Goal: Task Accomplishment & Management: Use online tool/utility

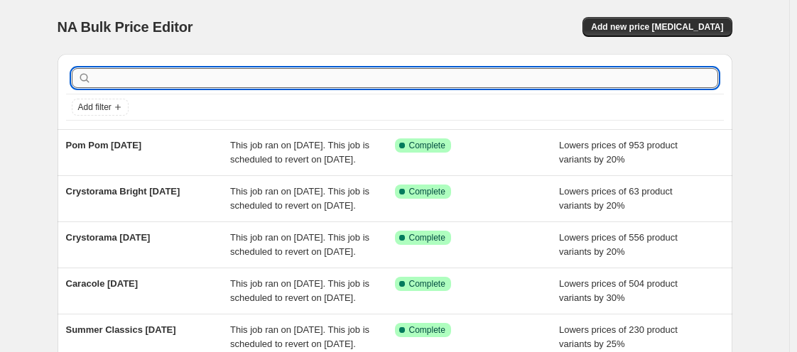
click at [178, 69] on input "text" at bounding box center [407, 78] width 624 height 20
type input "[PERSON_NAME]"
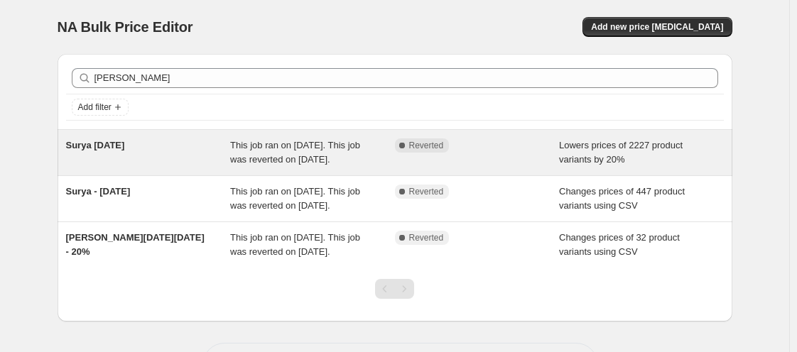
click at [83, 144] on span "Surya [DATE]" at bounding box center [95, 145] width 59 height 11
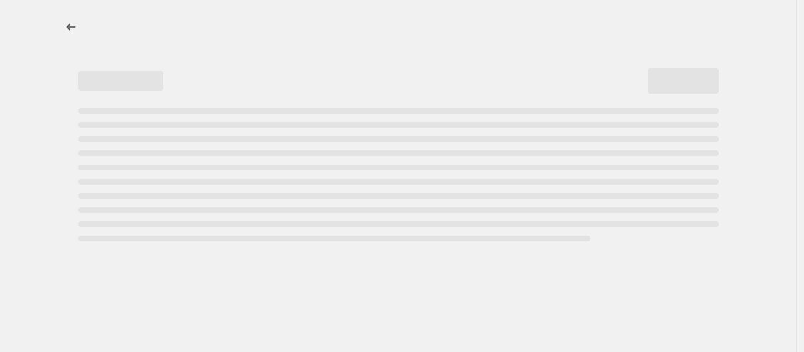
select select "percentage"
select select "vendor"
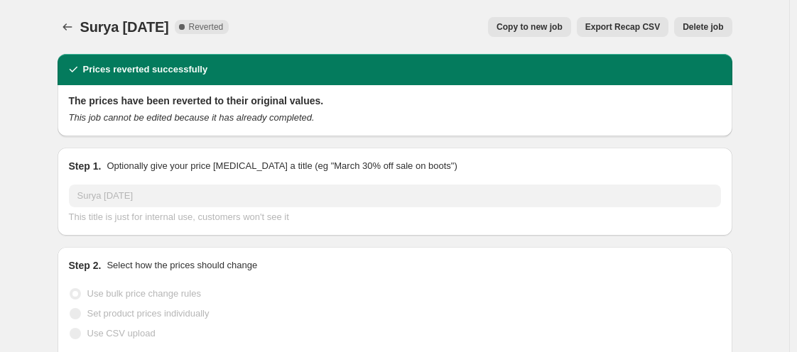
click at [515, 28] on span "Copy to new job" at bounding box center [530, 26] width 66 height 11
select select "percentage"
select select "vendor"
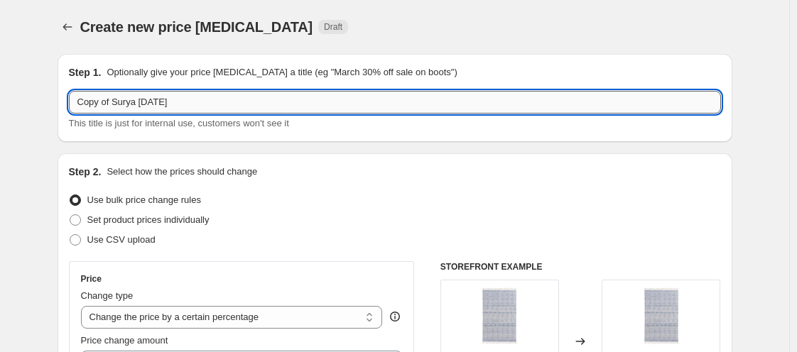
click at [123, 100] on input "Copy of Surya [DATE]" at bounding box center [395, 102] width 652 height 23
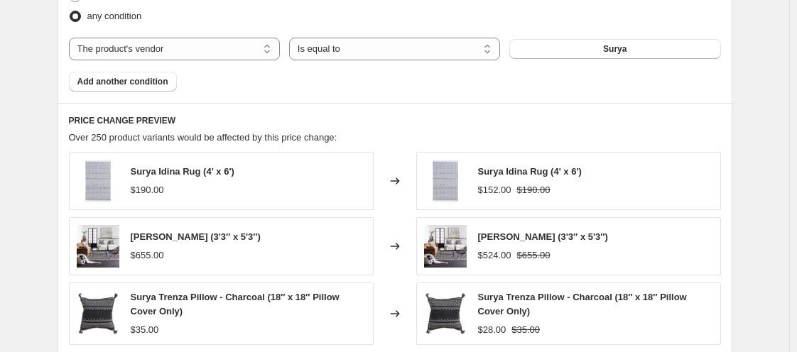
scroll to position [1234, 0]
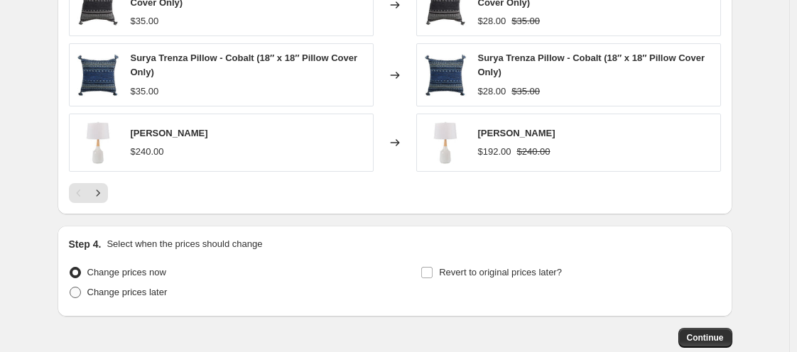
type input "Surya [DATE]"
click at [81, 290] on span at bounding box center [75, 292] width 11 height 11
click at [70, 288] on input "Change prices later" at bounding box center [70, 287] width 1 height 1
radio input "true"
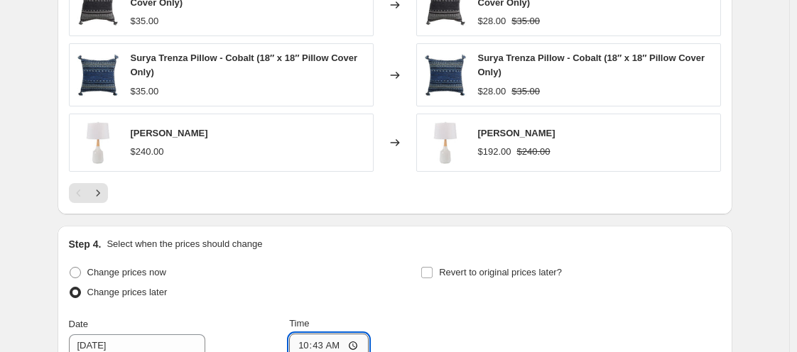
click at [311, 343] on input "10:43" at bounding box center [329, 346] width 80 height 24
type input "00:00"
click at [433, 268] on input "Revert to original prices later?" at bounding box center [426, 272] width 11 height 11
checkbox input "true"
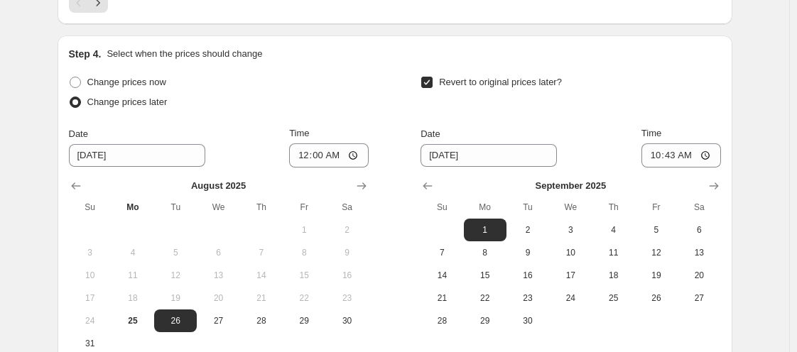
scroll to position [1433, 0]
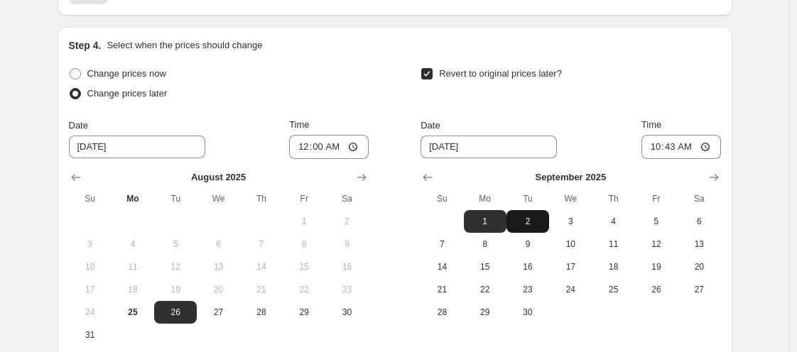
click at [532, 221] on span "2" at bounding box center [527, 221] width 31 height 11
type input "[DATE]"
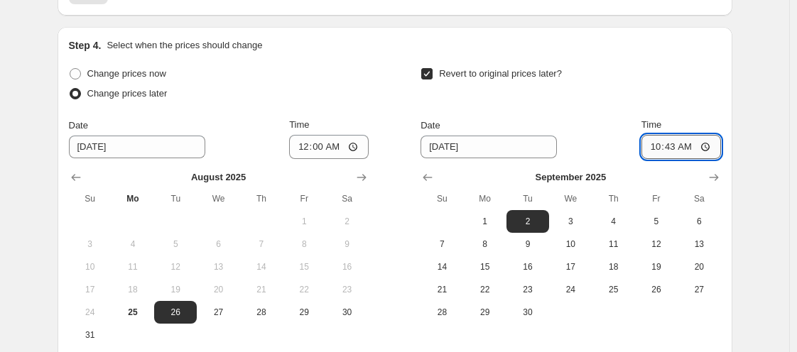
click at [657, 145] on input "10:43" at bounding box center [682, 147] width 80 height 24
type input "11:00"
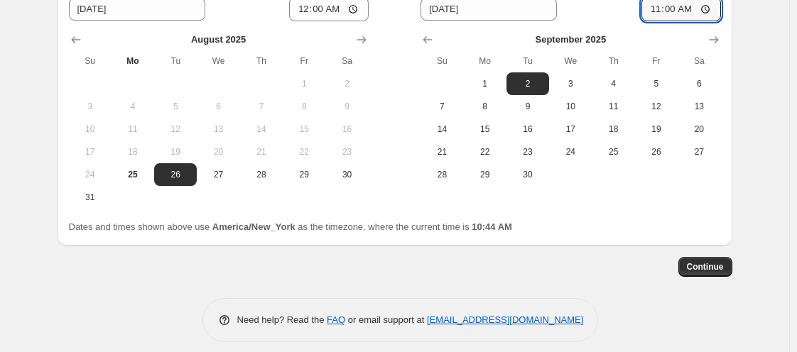
scroll to position [1579, 0]
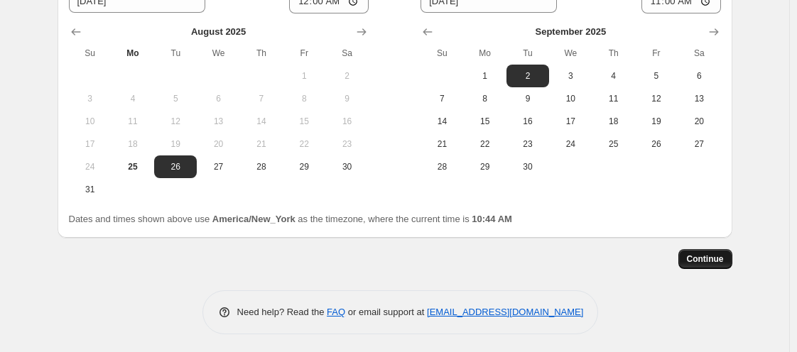
click at [721, 259] on span "Continue" at bounding box center [705, 259] width 37 height 11
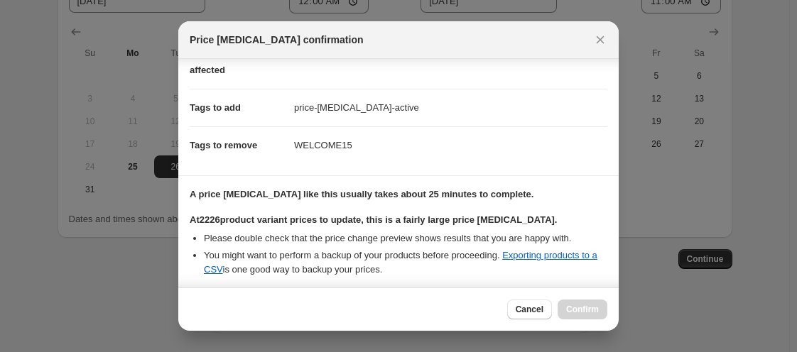
scroll to position [306, 0]
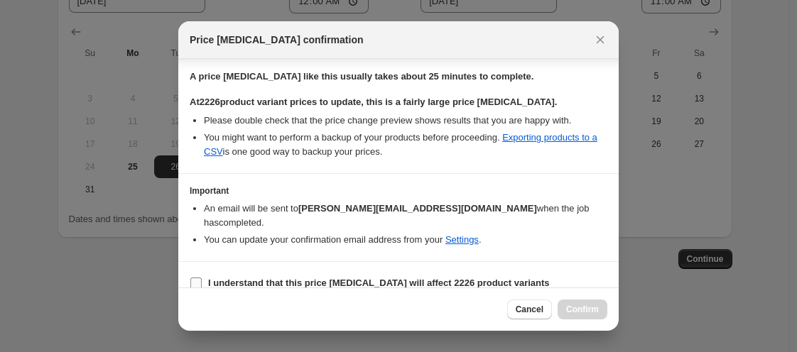
click at [198, 278] on input "I understand that this price [MEDICAL_DATA] will affect 2226 product variants" at bounding box center [195, 283] width 11 height 11
checkbox input "true"
click at [570, 307] on span "Confirm" at bounding box center [582, 309] width 33 height 11
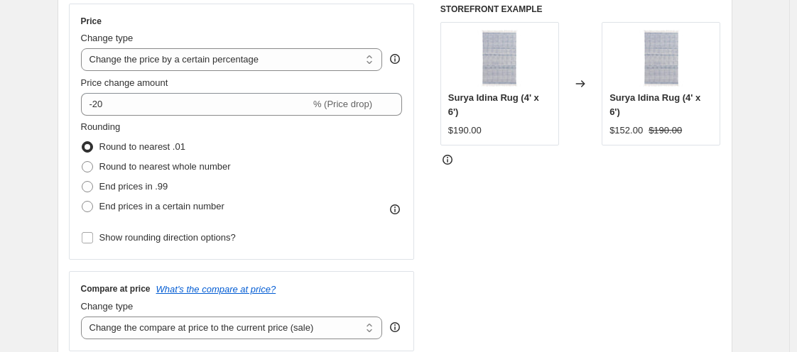
scroll to position [36, 0]
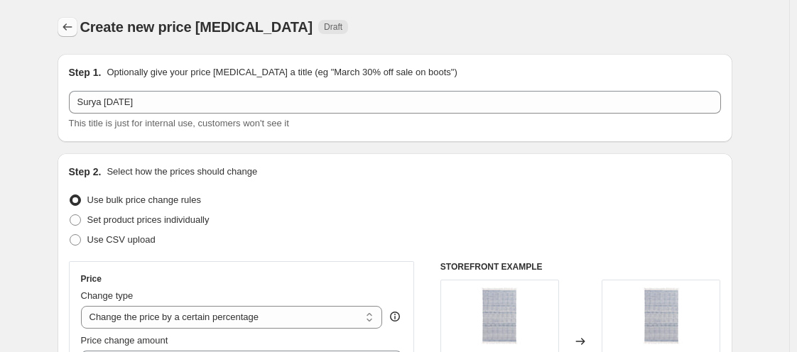
click at [75, 28] on icon "Price change jobs" at bounding box center [67, 27] width 14 height 14
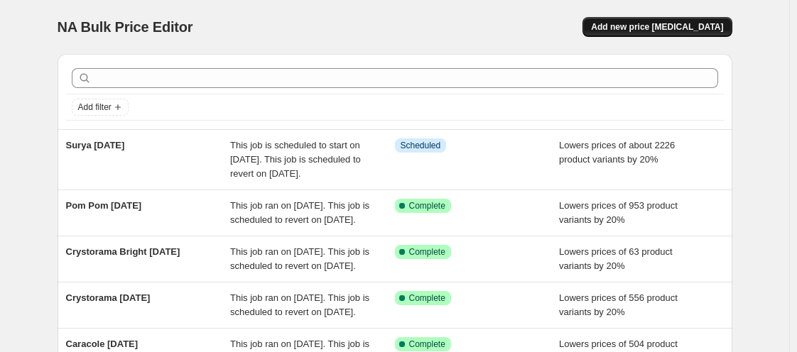
click at [624, 33] on button "Add new price [MEDICAL_DATA]" at bounding box center [657, 27] width 149 height 20
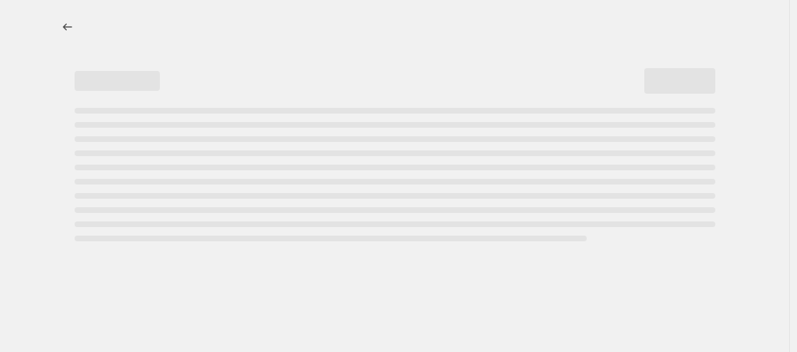
select select "percentage"
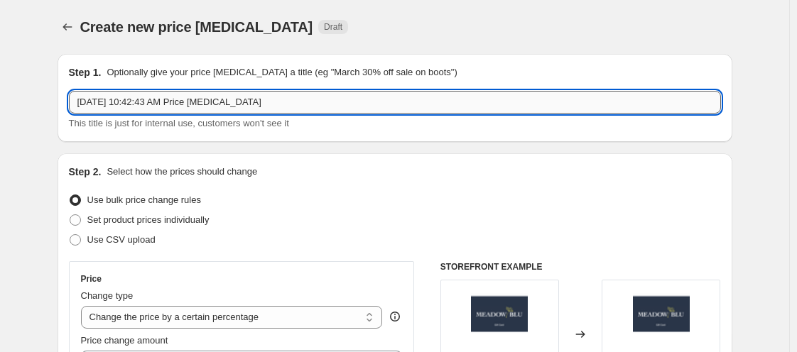
click at [101, 100] on input "[DATE] 10:42:43 AM Price [MEDICAL_DATA]" at bounding box center [395, 102] width 652 height 23
click at [213, 102] on input "Loloi (All except Magnolia Home) [DATE]" at bounding box center [395, 102] width 652 height 23
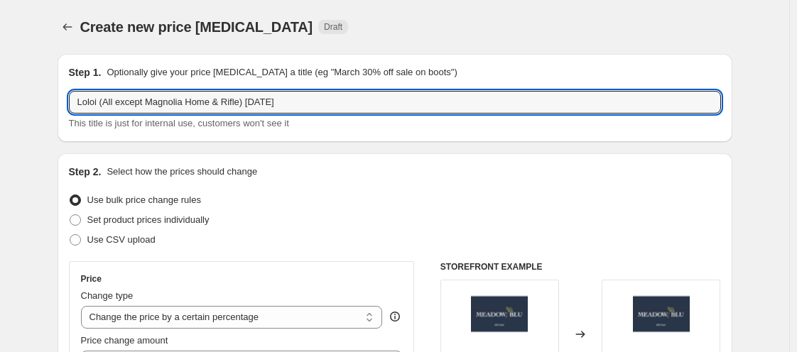
scroll to position [308, 0]
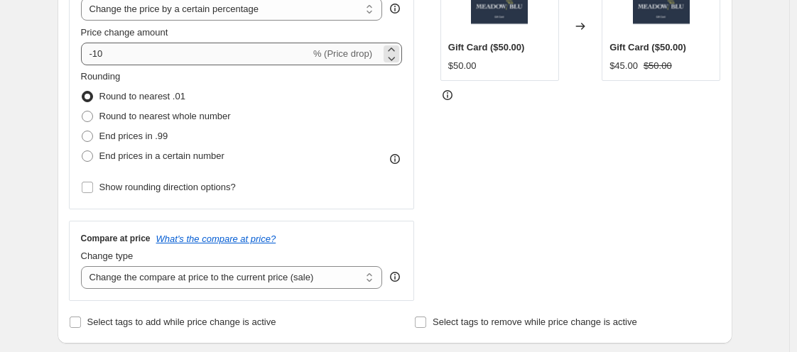
type input "Loloi (All except Magnolia Home & Rifle) [DATE]"
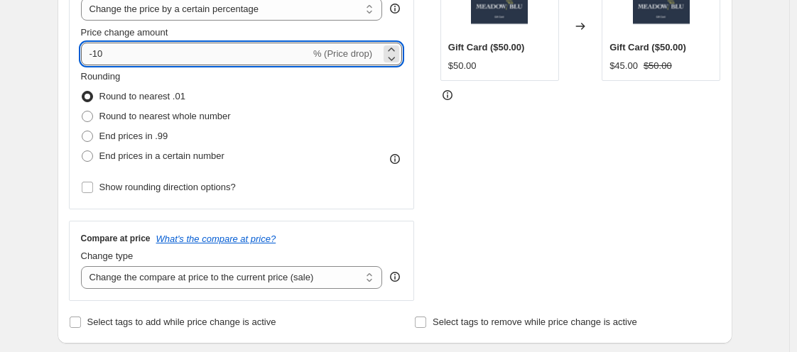
click at [162, 51] on input "-10" at bounding box center [196, 54] width 230 height 23
type input "-1"
type input "-20"
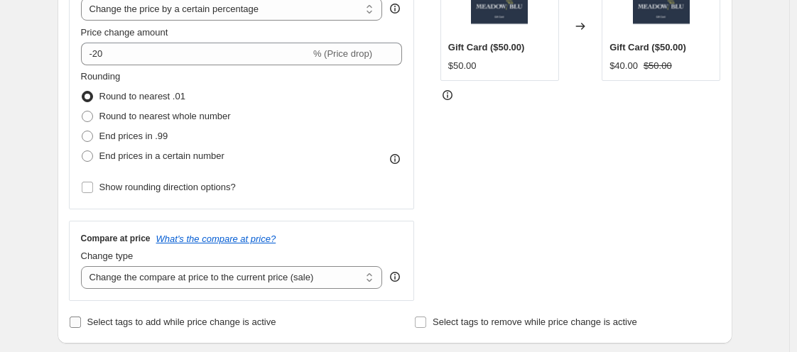
click at [79, 323] on input "Select tags to add while price change is active" at bounding box center [75, 322] width 11 height 11
checkbox input "true"
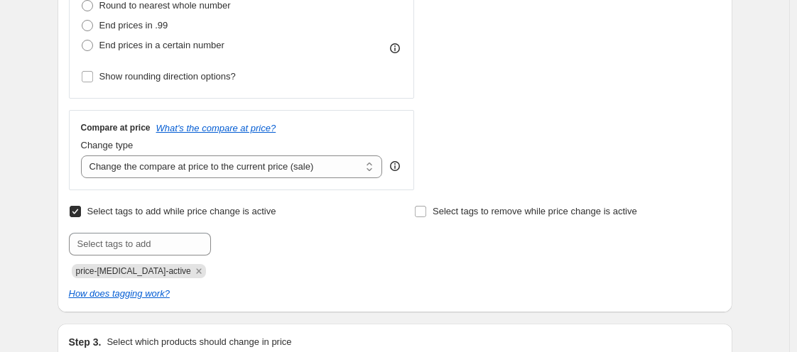
scroll to position [422, 0]
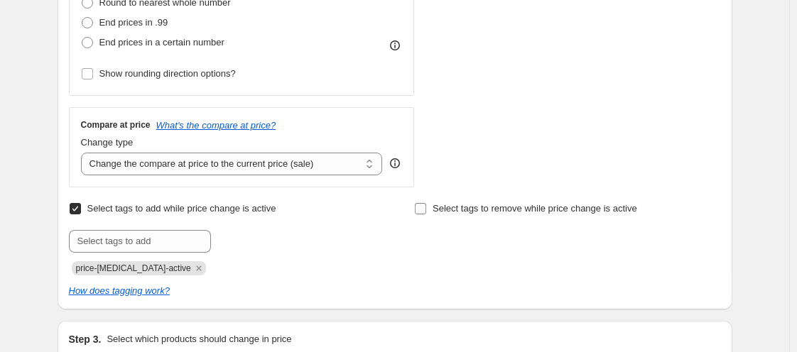
click at [424, 212] on input "Select tags to remove while price change is active" at bounding box center [420, 208] width 11 height 11
checkbox input "true"
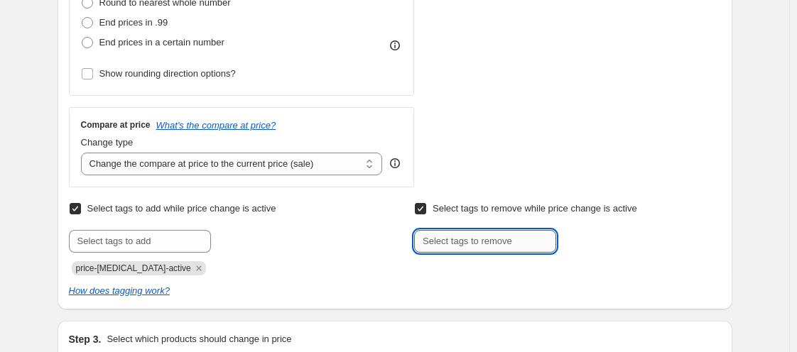
click at [436, 252] on input "text" at bounding box center [485, 241] width 142 height 23
type input "WELCOME15"
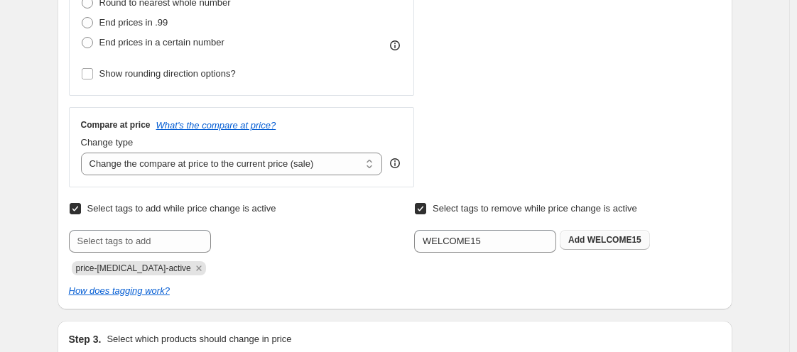
click at [589, 244] on span "Add WELCOME15" at bounding box center [605, 240] width 73 height 11
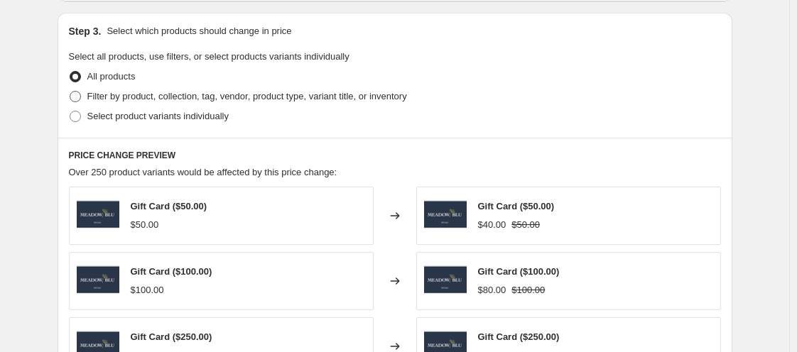
click at [81, 98] on span at bounding box center [75, 96] width 11 height 11
click at [70, 92] on input "Filter by product, collection, tag, vendor, product type, variant title, or inv…" at bounding box center [70, 91] width 1 height 1
radio input "true"
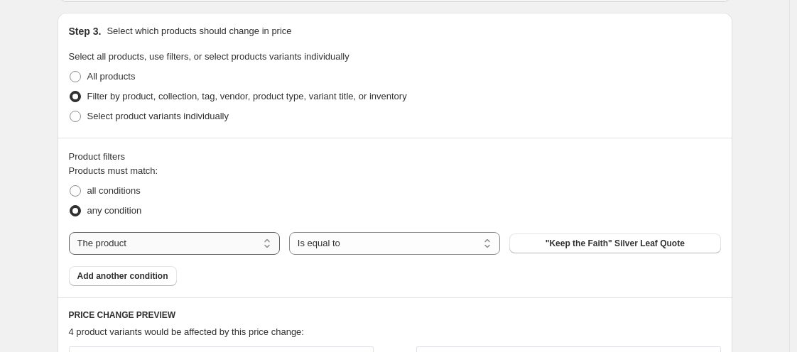
click at [136, 238] on select "The product The product's collection The product's tag The product's vendor The…" at bounding box center [174, 243] width 211 height 23
select select "vendor"
click at [545, 238] on button "AERIN" at bounding box center [615, 244] width 211 height 20
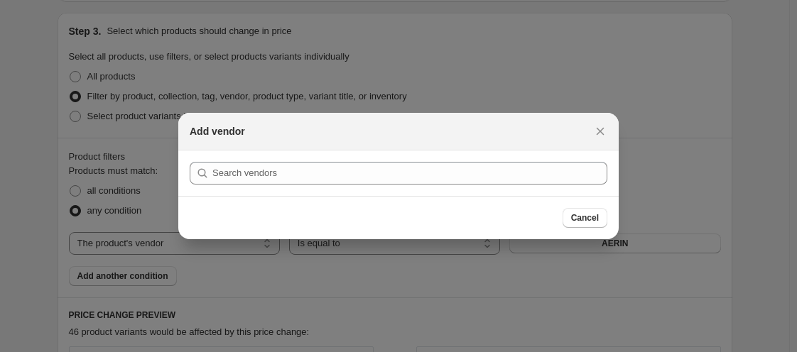
click at [545, 238] on div "Cancel" at bounding box center [398, 217] width 441 height 43
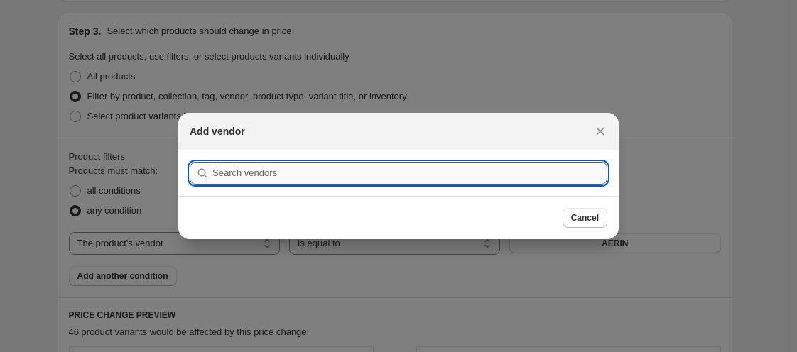
click at [430, 176] on input ":r7f:" at bounding box center [409, 173] width 395 height 23
type input "l"
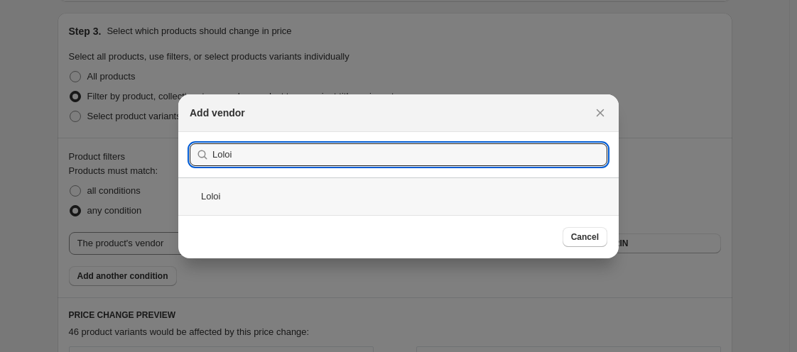
type input "Loloi"
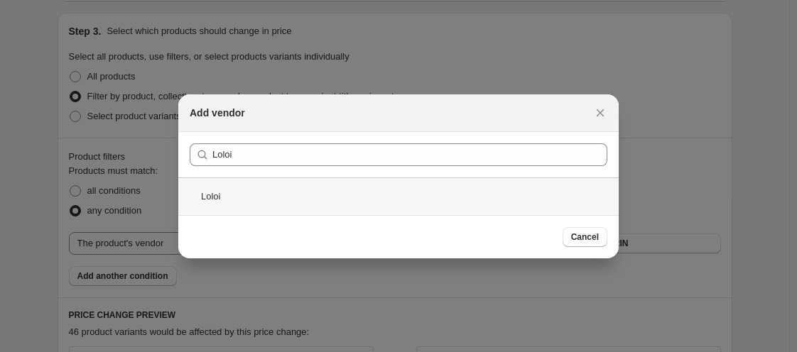
click at [210, 200] on div "Loloi" at bounding box center [398, 197] width 441 height 38
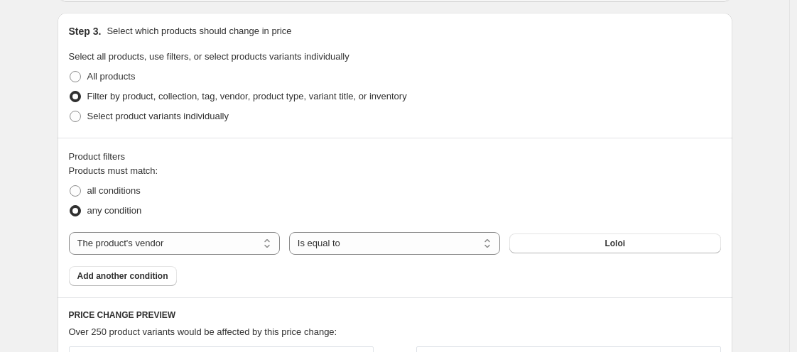
click at [116, 283] on button "Add another condition" at bounding box center [123, 277] width 108 height 20
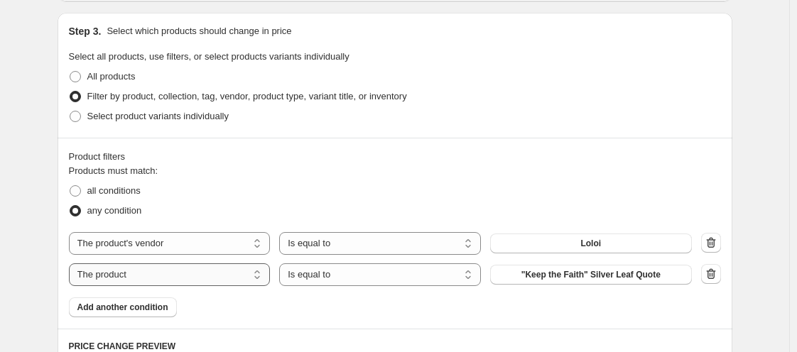
click at [122, 281] on select "The product The product's collection The product's tag The product's vendor The…" at bounding box center [170, 275] width 202 height 23
select select "vendor"
click at [534, 273] on button "AERIN" at bounding box center [591, 275] width 202 height 20
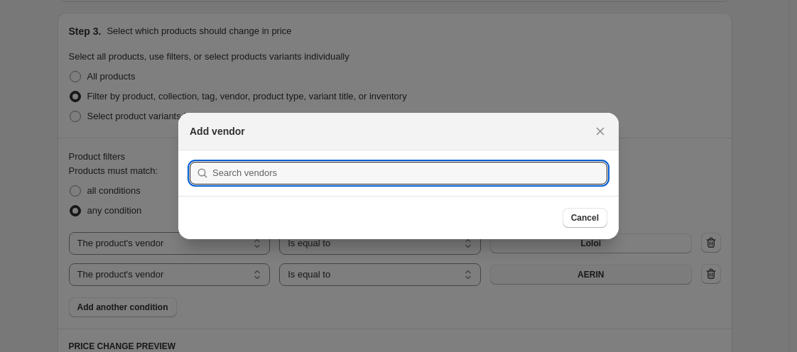
scroll to position [0, 0]
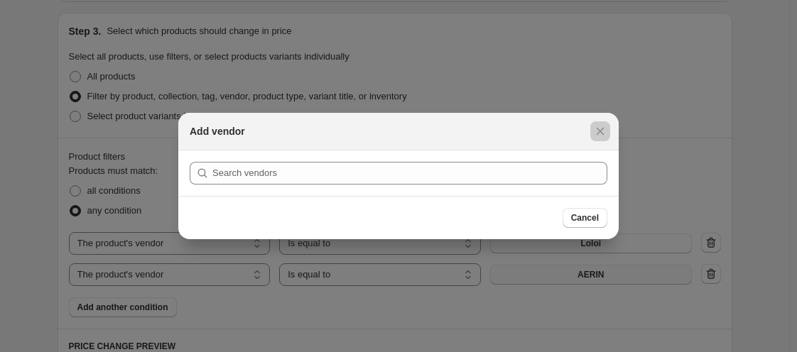
click at [534, 273] on div at bounding box center [398, 176] width 797 height 352
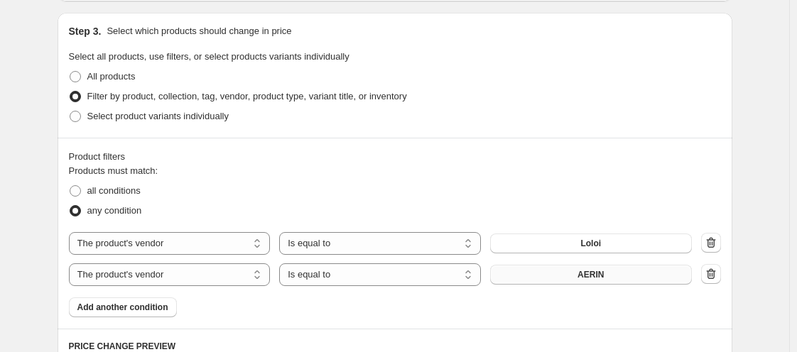
click at [534, 273] on button "AERIN" at bounding box center [591, 275] width 202 height 20
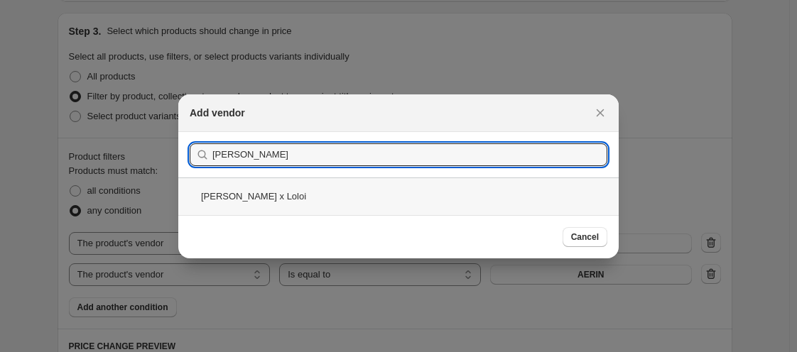
type input "[PERSON_NAME]"
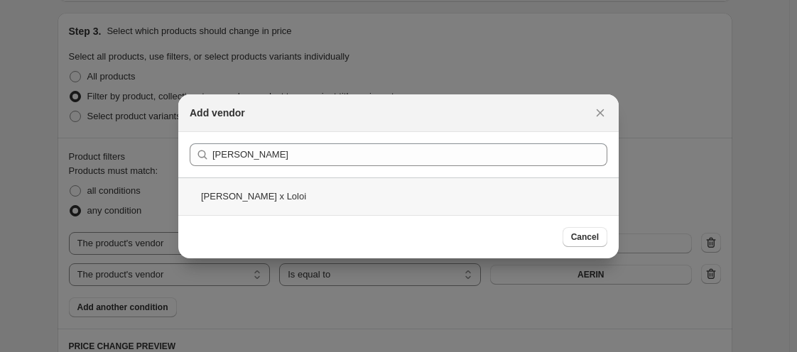
click at [249, 190] on div "[PERSON_NAME] x Loloi" at bounding box center [398, 197] width 441 height 38
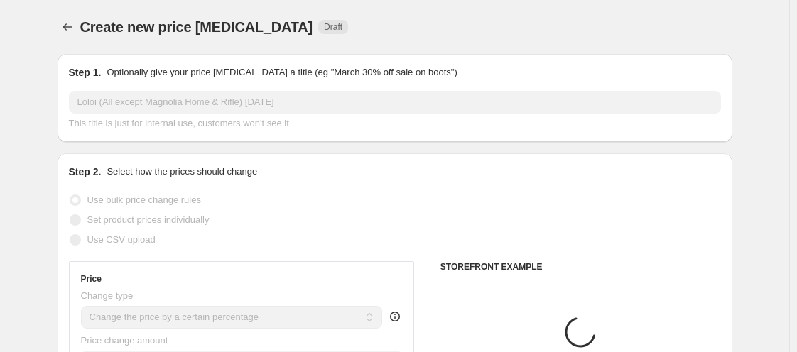
scroll to position [731, 0]
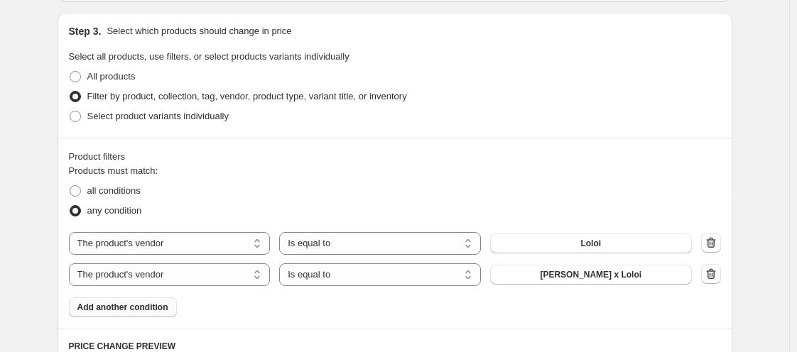
click at [111, 305] on span "Add another condition" at bounding box center [122, 307] width 91 height 11
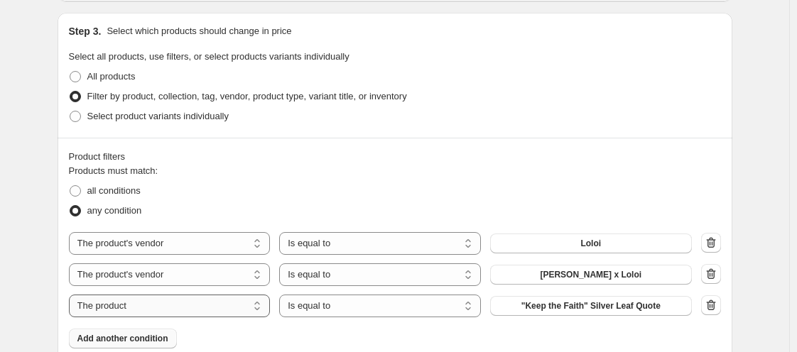
click at [111, 305] on select "The product The product's collection The product's tag The product's vendor The…" at bounding box center [170, 306] width 202 height 23
select select "vendor"
click at [557, 312] on button "AERIN" at bounding box center [591, 306] width 202 height 20
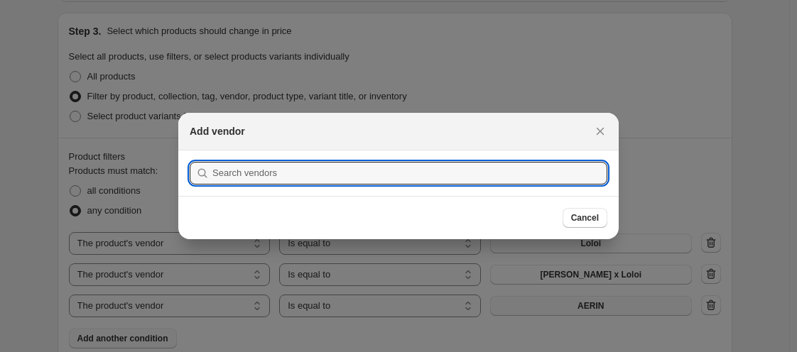
scroll to position [0, 0]
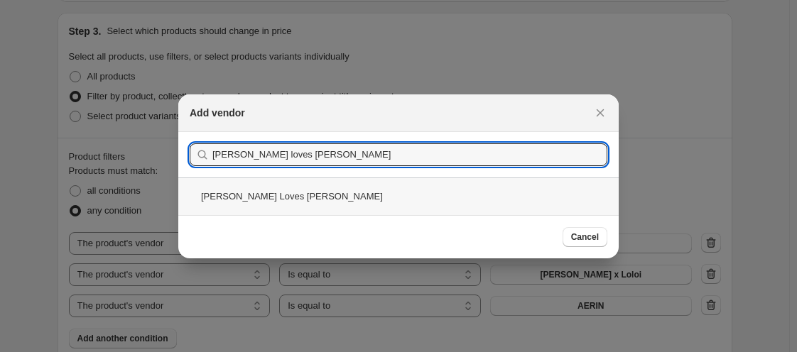
type input "[PERSON_NAME] loves [PERSON_NAME]"
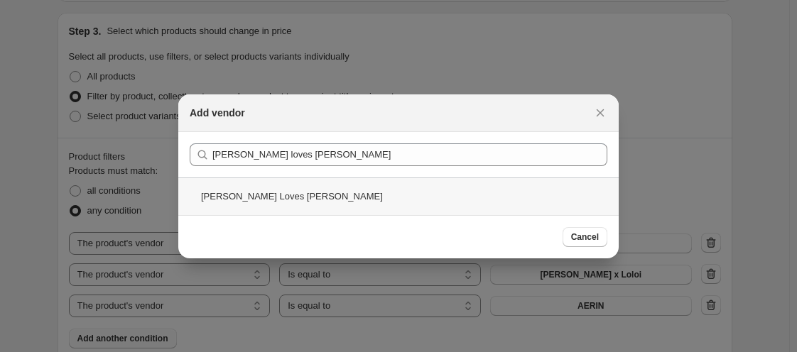
click at [231, 190] on div "[PERSON_NAME] Loves [PERSON_NAME]" at bounding box center [398, 197] width 441 height 38
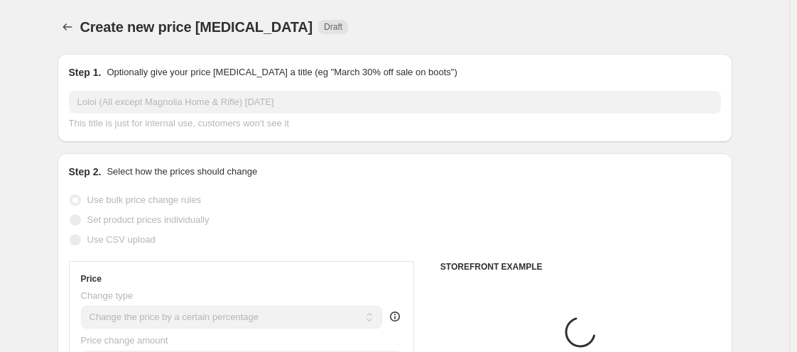
scroll to position [731, 0]
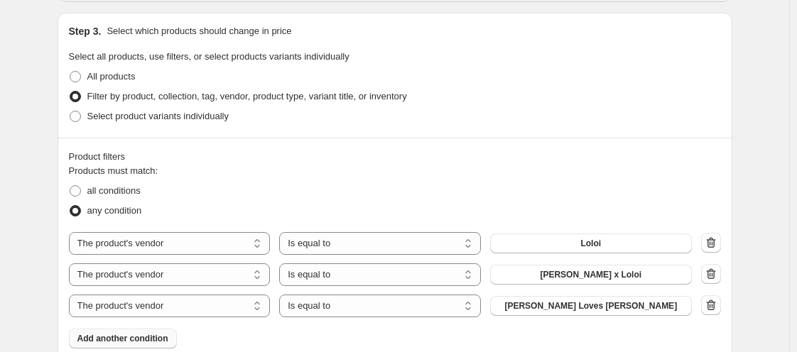
click at [151, 335] on span "Add another condition" at bounding box center [122, 338] width 91 height 11
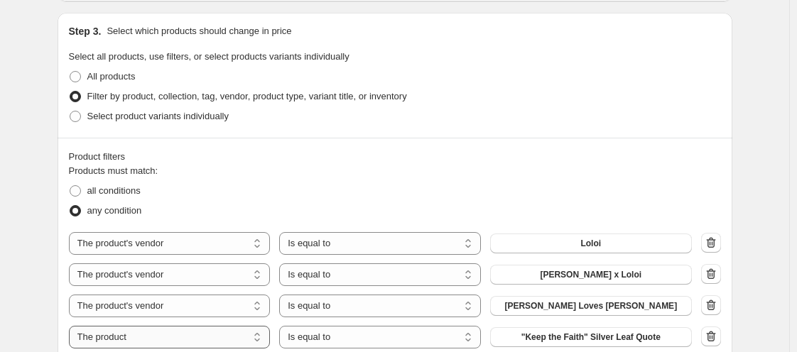
click at [151, 335] on select "The product The product's collection The product's tag The product's vendor The…" at bounding box center [170, 337] width 202 height 23
select select "vendor"
click at [603, 340] on span "AERIN" at bounding box center [591, 337] width 26 height 11
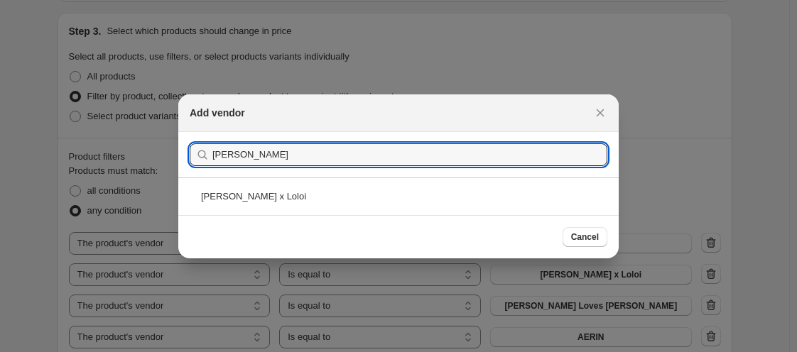
type input "[PERSON_NAME]"
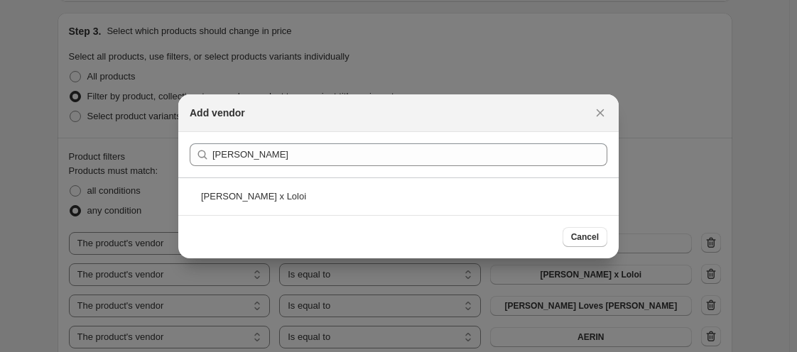
click at [288, 193] on div "[PERSON_NAME] x Loloi" at bounding box center [398, 197] width 441 height 38
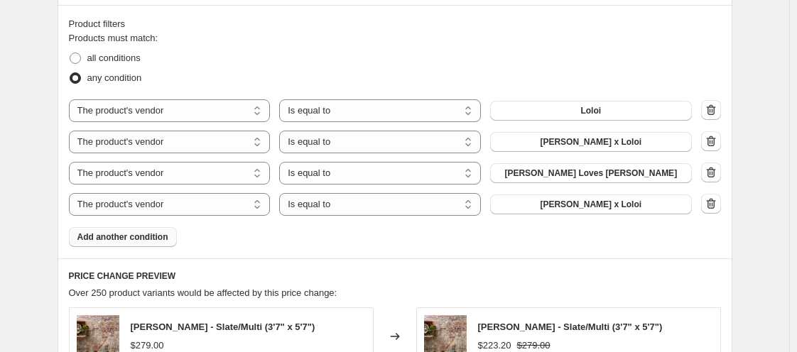
scroll to position [873, 0]
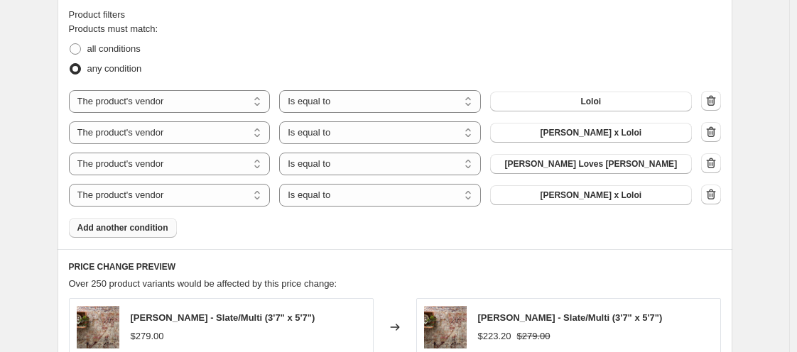
click at [129, 223] on span "Add another condition" at bounding box center [122, 227] width 91 height 11
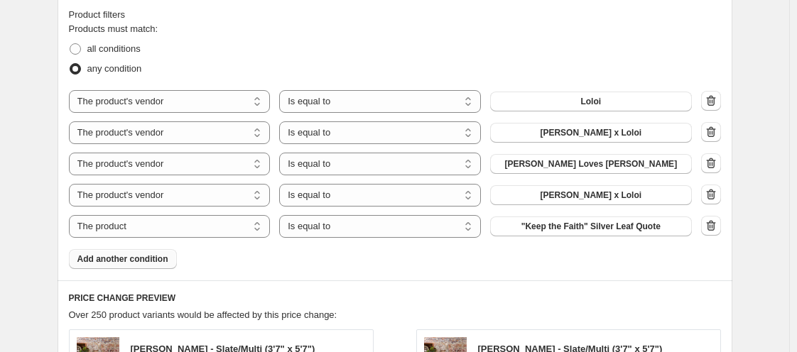
click at [174, 237] on div "Products must match: all conditions any condition The product The product's col…" at bounding box center [395, 145] width 652 height 247
click at [171, 235] on select "The product The product's collection The product's tag The product's vendor The…" at bounding box center [170, 226] width 202 height 23
select select "vendor"
click at [590, 229] on span "AERIN" at bounding box center [591, 226] width 26 height 11
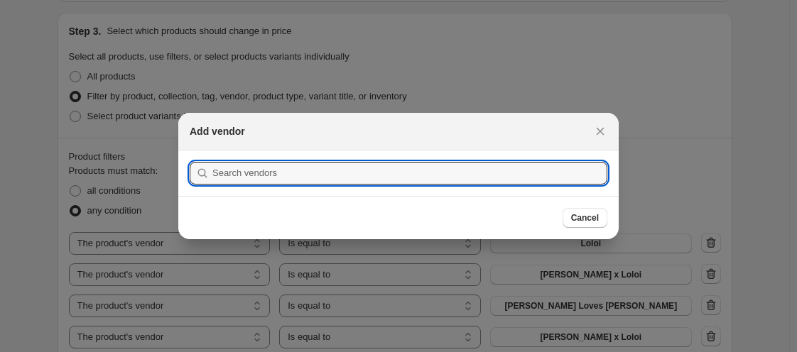
scroll to position [0, 0]
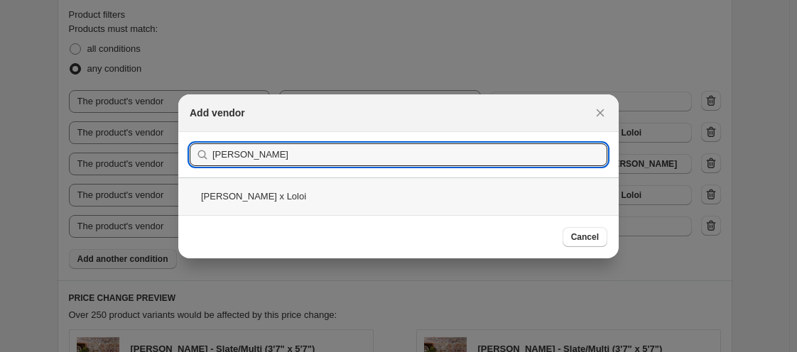
type input "[PERSON_NAME]"
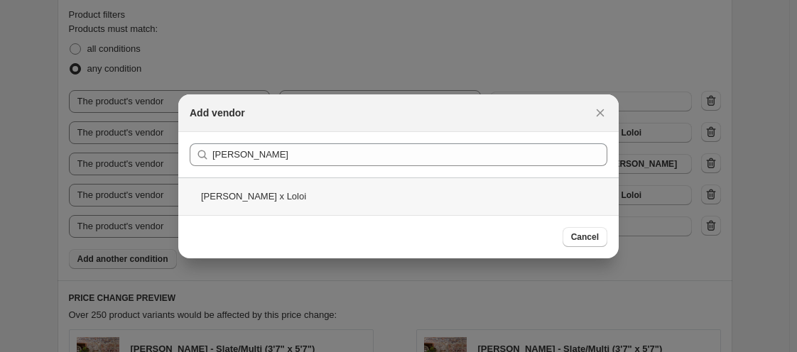
click at [251, 190] on div "[PERSON_NAME] x Loloi" at bounding box center [398, 197] width 441 height 38
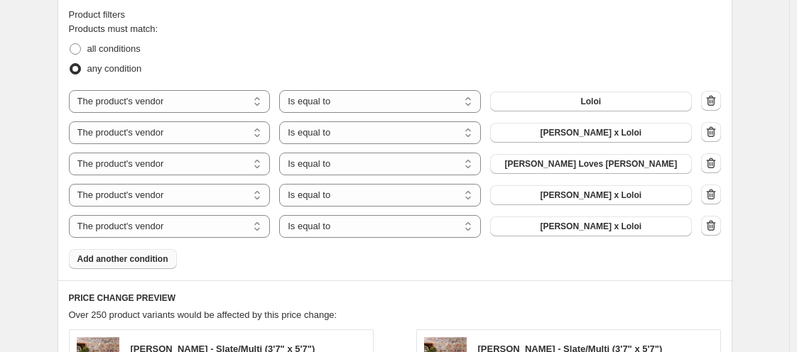
click at [149, 259] on span "Add another condition" at bounding box center [122, 259] width 91 height 11
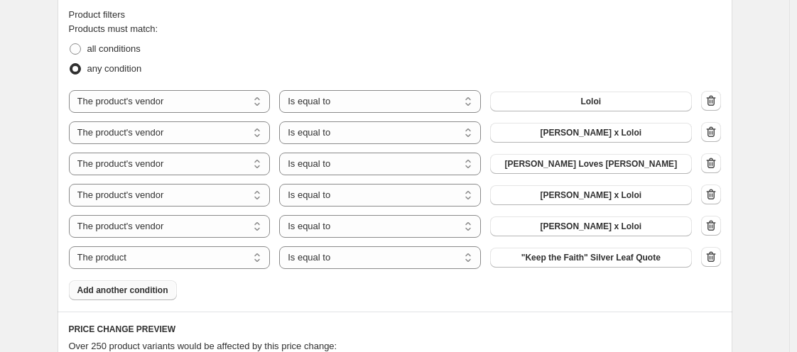
click at [149, 259] on select "The product The product's collection The product's tag The product's vendor The…" at bounding box center [170, 258] width 202 height 23
click at [151, 257] on select "The product The product's collection The product's tag The product's vendor The…" at bounding box center [170, 258] width 202 height 23
select select "vendor"
click at [561, 252] on button "AERIN" at bounding box center [591, 258] width 202 height 20
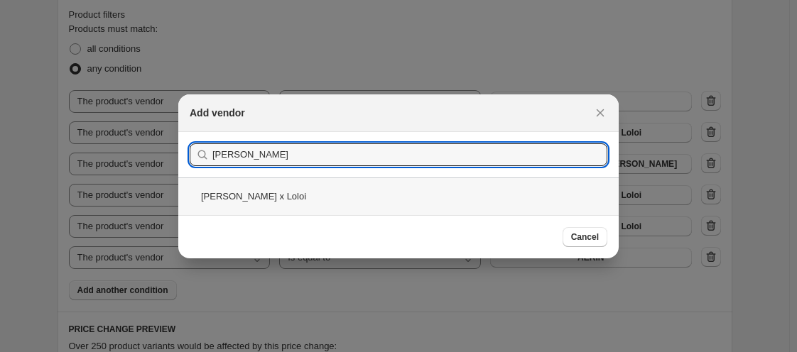
type input "[PERSON_NAME]"
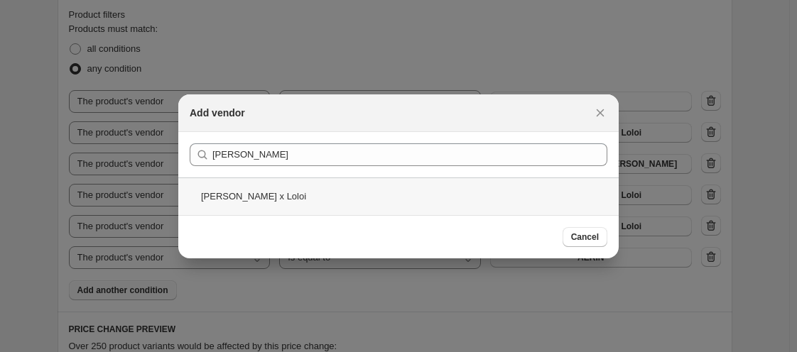
click at [232, 200] on div "[PERSON_NAME] x Loloi" at bounding box center [398, 197] width 441 height 38
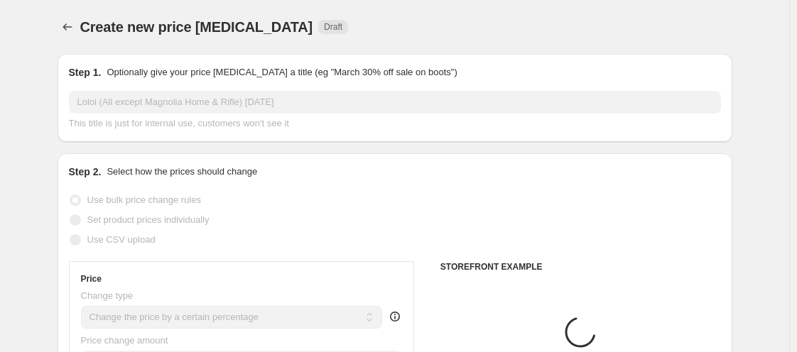
scroll to position [873, 0]
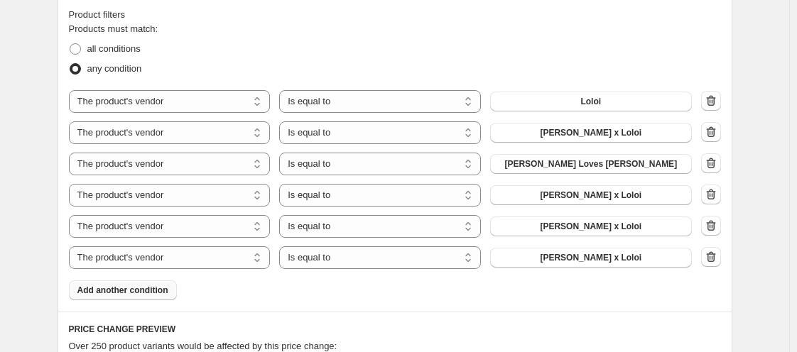
click at [137, 290] on span "Add another condition" at bounding box center [122, 290] width 91 height 11
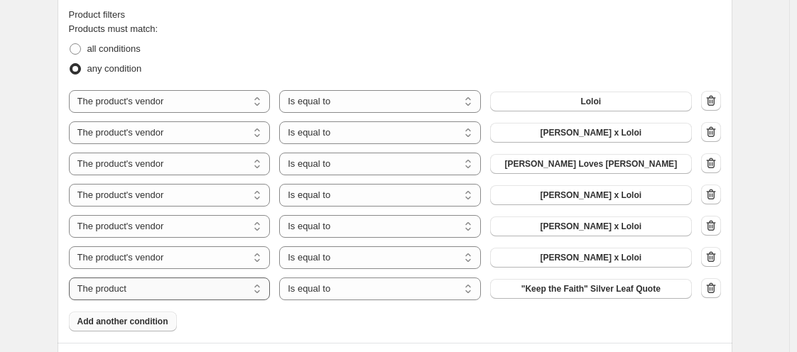
click at [144, 289] on select "The product The product's collection The product's tag The product's vendor The…" at bounding box center [170, 289] width 202 height 23
select select "vendor"
click at [571, 294] on button "AERIN" at bounding box center [591, 289] width 202 height 20
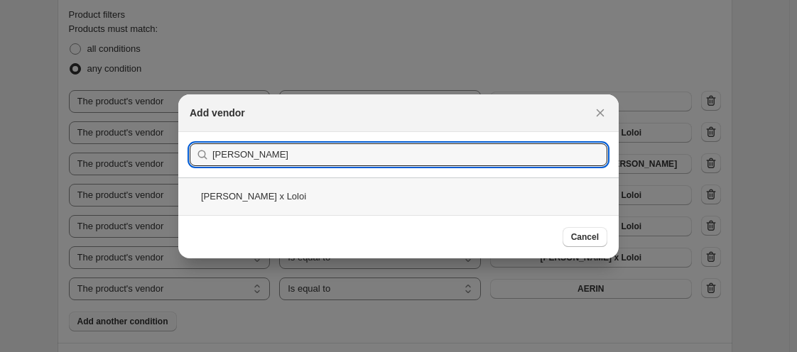
type input "[PERSON_NAME]"
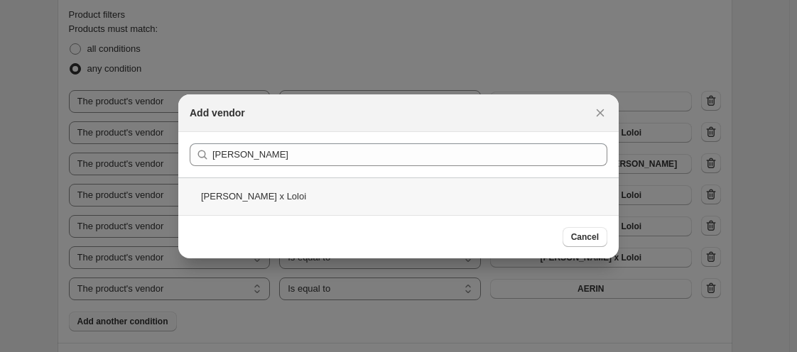
click at [273, 202] on div "[PERSON_NAME] x Loloi" at bounding box center [398, 197] width 441 height 38
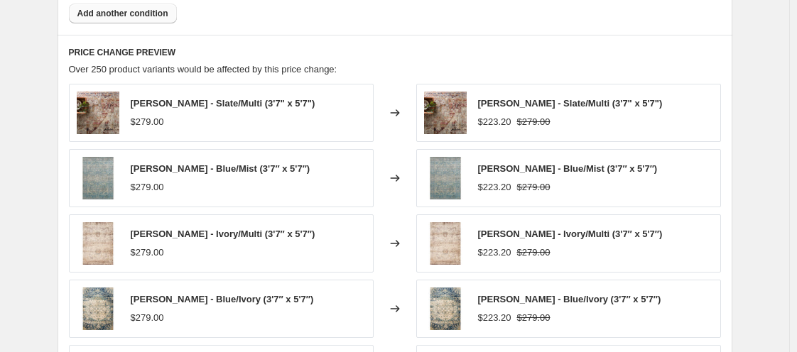
scroll to position [1490, 0]
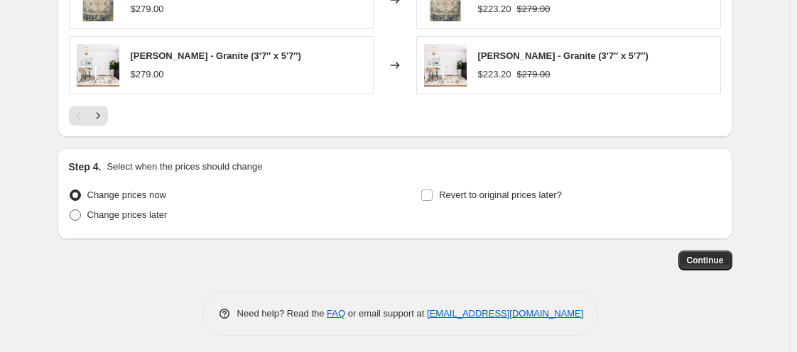
click at [75, 210] on span at bounding box center [75, 215] width 11 height 11
click at [70, 210] on input "Change prices later" at bounding box center [70, 210] width 1 height 1
radio input "true"
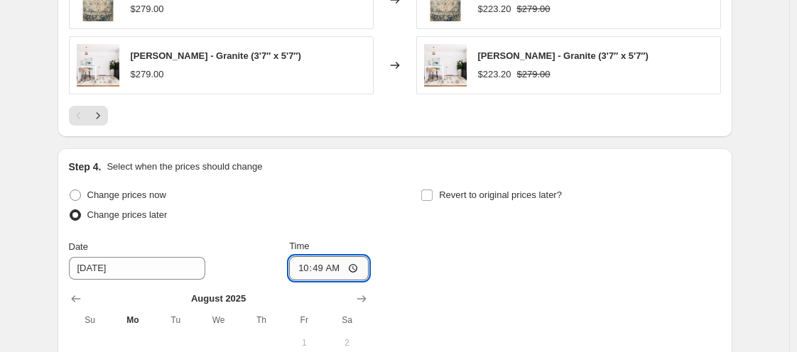
click at [316, 261] on input "10:49" at bounding box center [329, 269] width 80 height 24
click at [299, 262] on input "10:49" at bounding box center [329, 269] width 80 height 24
click at [304, 265] on input "10:49" at bounding box center [329, 269] width 80 height 24
type input "00:00"
click at [429, 190] on input "Revert to original prices later?" at bounding box center [426, 195] width 11 height 11
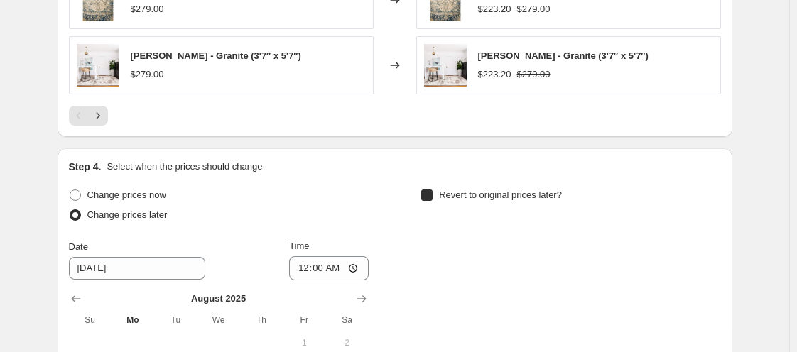
checkbox input "true"
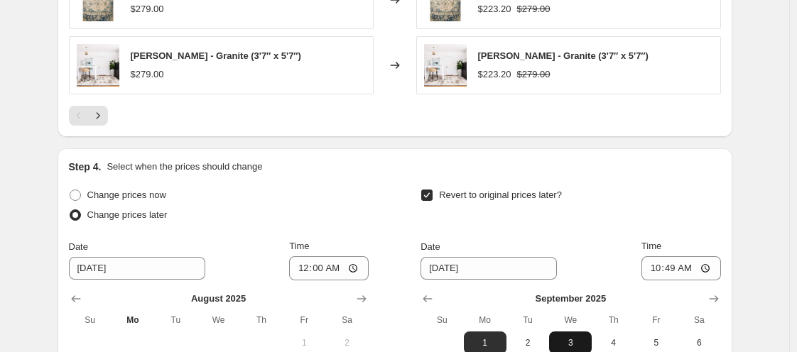
click at [580, 338] on span "3" at bounding box center [570, 343] width 31 height 11
type input "[DATE]"
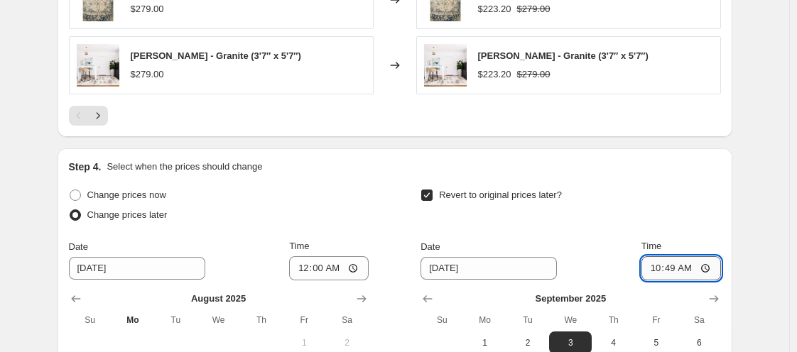
click at [659, 269] on input "10:49" at bounding box center [682, 269] width 80 height 24
type input "11:00"
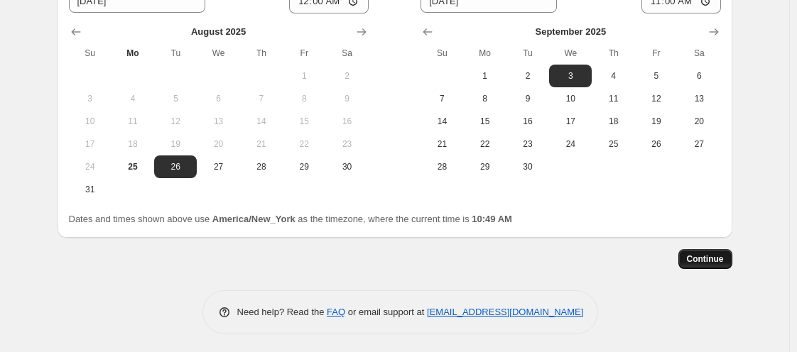
click at [712, 254] on span "Continue" at bounding box center [705, 259] width 37 height 11
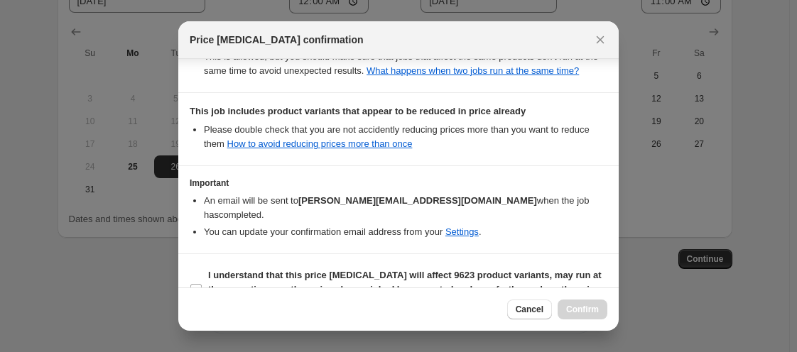
scroll to position [481, 0]
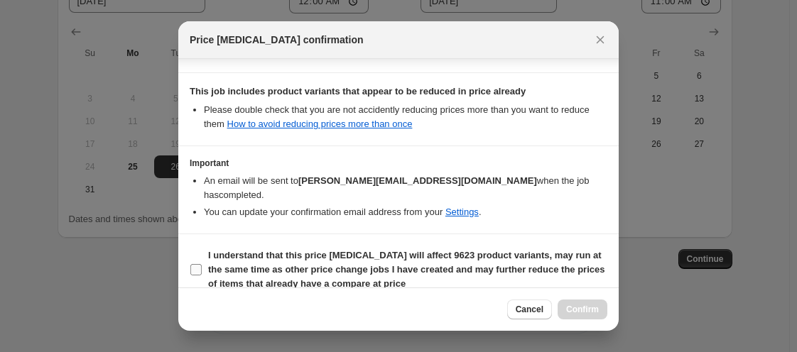
click at [195, 264] on input "I understand that this price [MEDICAL_DATA] will affect 9623 product variants, …" at bounding box center [195, 269] width 11 height 11
checkbox input "true"
click at [588, 308] on span "Confirm" at bounding box center [582, 309] width 33 height 11
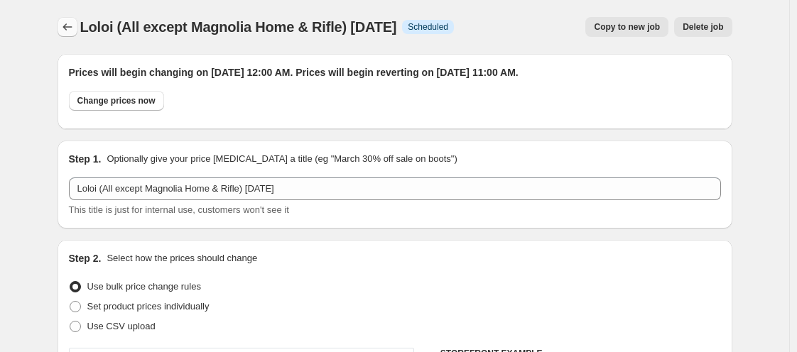
click at [70, 23] on icon "Price change jobs" at bounding box center [67, 27] width 14 height 14
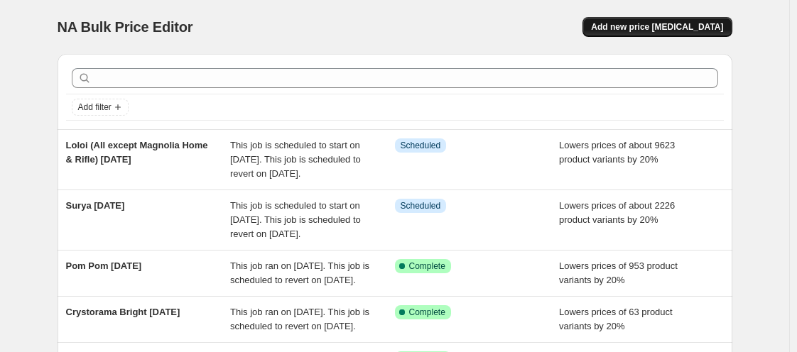
click at [632, 26] on span "Add new price [MEDICAL_DATA]" at bounding box center [657, 26] width 132 height 11
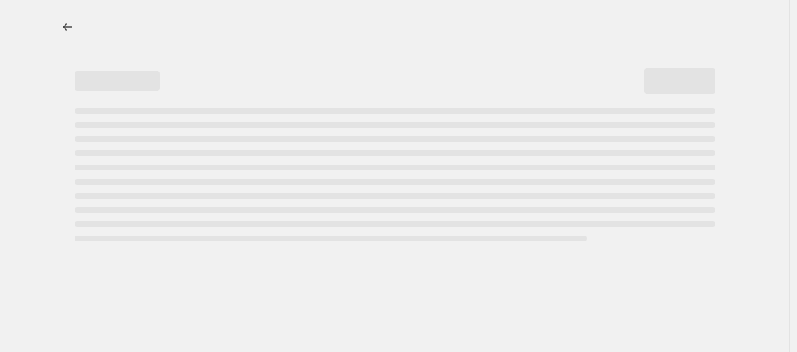
select select "percentage"
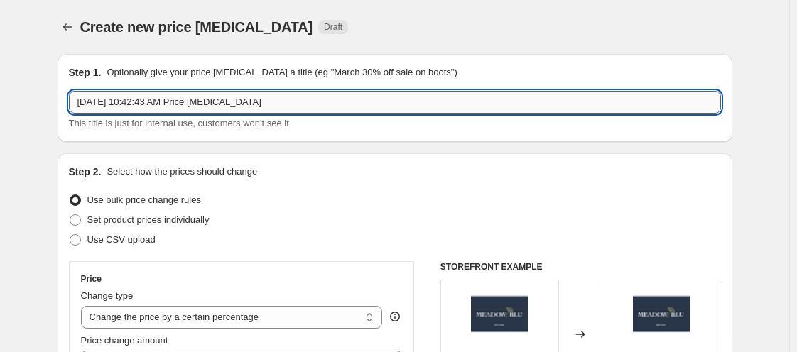
click at [175, 108] on input "[DATE] 10:42:43 AM Price [MEDICAL_DATA]" at bounding box center [395, 102] width 652 height 23
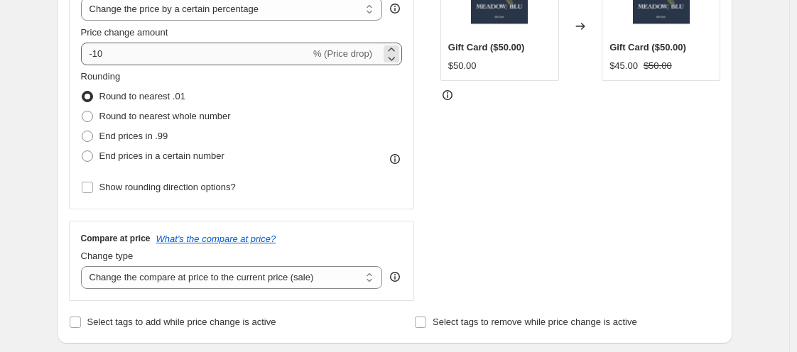
type input "Rifle Paper [DATE]"
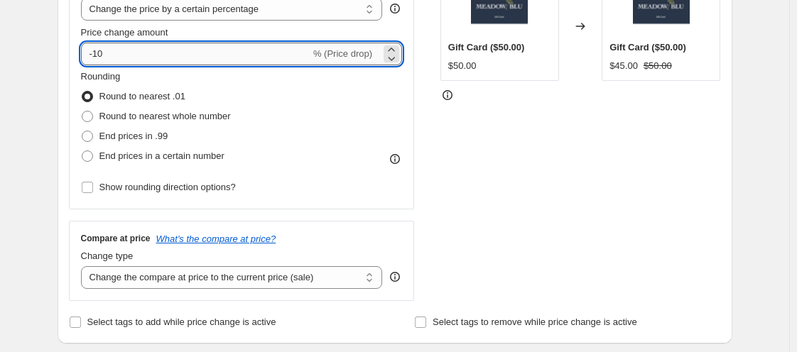
click at [149, 51] on input "-10" at bounding box center [196, 54] width 230 height 23
type input "-1"
type input "-25"
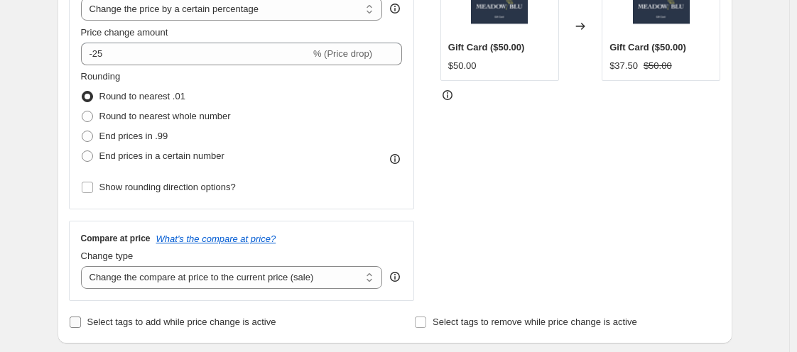
click at [81, 323] on input "Select tags to add while price change is active" at bounding box center [75, 322] width 11 height 11
checkbox input "true"
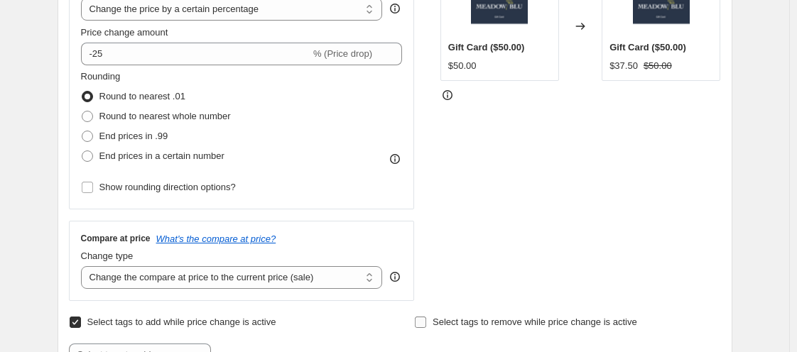
click at [427, 318] on span at bounding box center [420, 322] width 13 height 13
click at [426, 318] on input "Select tags to remove while price change is active" at bounding box center [420, 322] width 11 height 11
checkbox input "true"
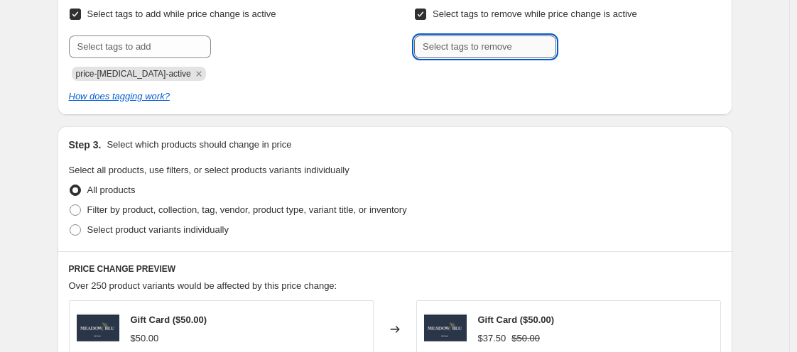
click at [492, 51] on input "text" at bounding box center [485, 47] width 142 height 23
type input "w"
type input "WELCOME15"
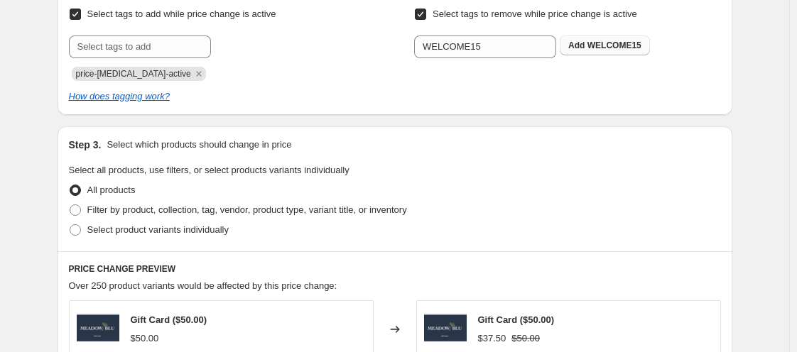
click at [585, 46] on b "Add" at bounding box center [577, 46] width 16 height 10
click at [79, 205] on span at bounding box center [75, 210] width 11 height 11
click at [70, 205] on input "Filter by product, collection, tag, vendor, product type, variant title, or inv…" at bounding box center [70, 205] width 1 height 1
radio input "true"
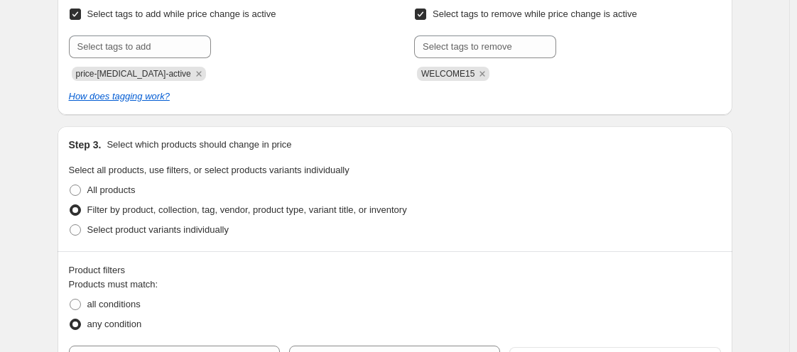
scroll to position [925, 0]
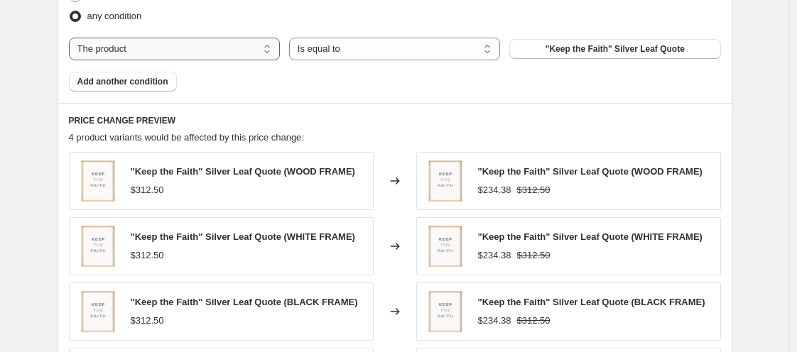
click at [188, 38] on select "The product The product's collection The product's tag The product's vendor The…" at bounding box center [174, 49] width 211 height 23
select select "vendor"
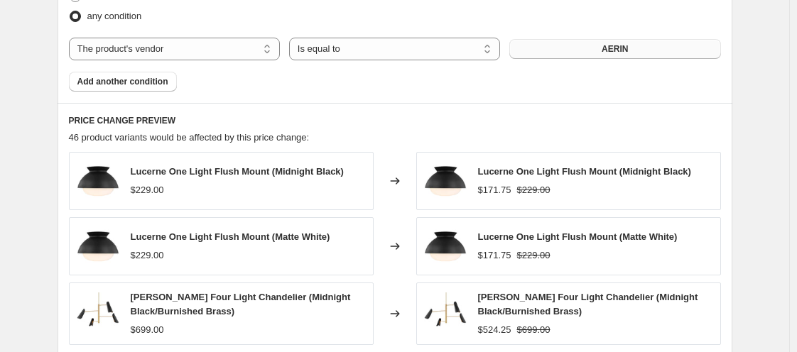
click at [586, 48] on button "AERIN" at bounding box center [615, 49] width 211 height 20
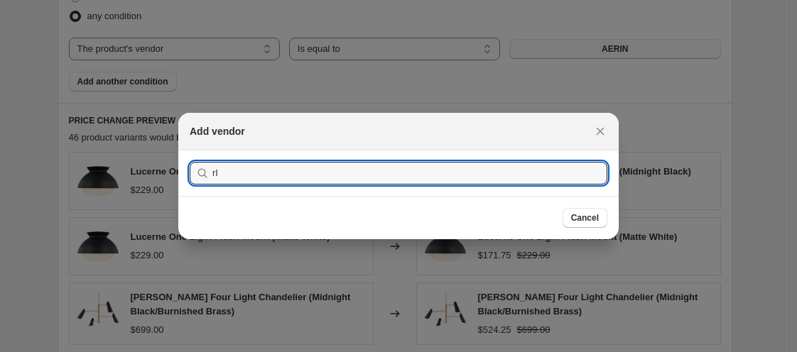
type input "r"
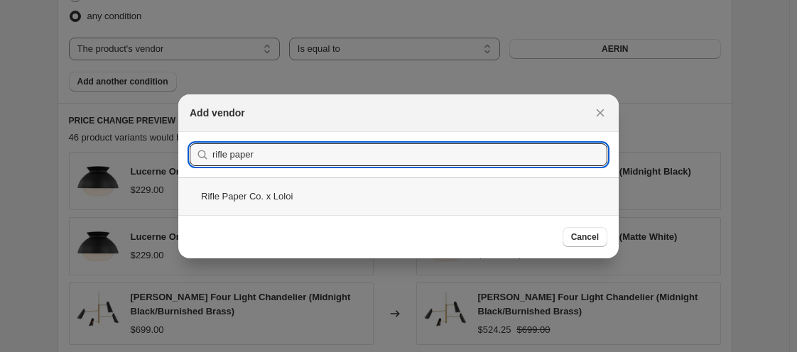
type input "rifle paper"
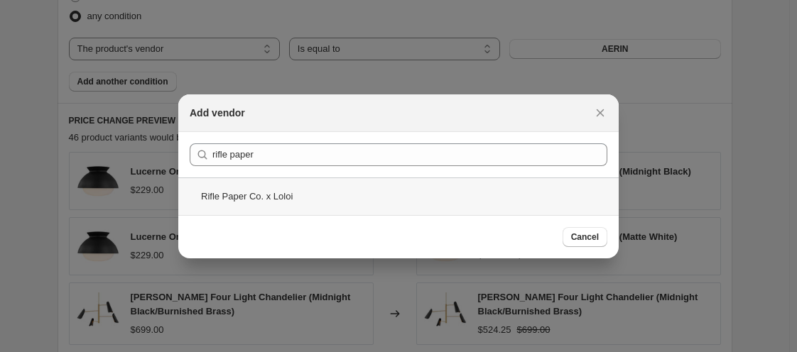
click at [227, 186] on div "Rifle Paper Co. x Loloi" at bounding box center [398, 197] width 441 height 38
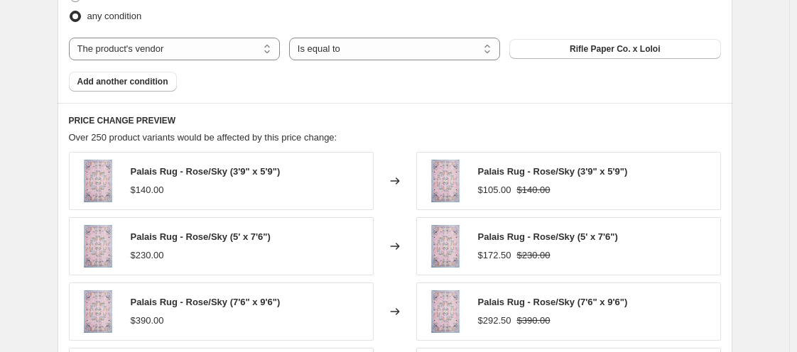
scroll to position [1234, 0]
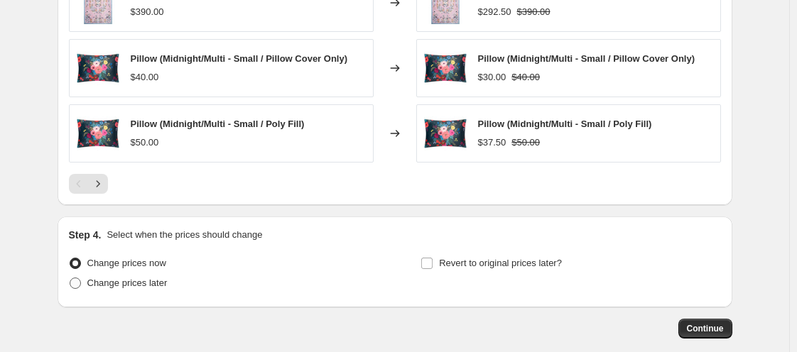
click at [163, 278] on span "Change prices later" at bounding box center [127, 283] width 80 height 11
click at [70, 278] on input "Change prices later" at bounding box center [70, 278] width 1 height 1
radio input "true"
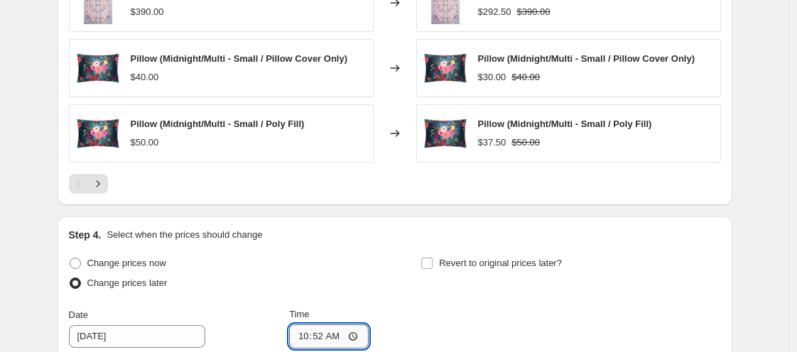
click at [307, 335] on input "10:52" at bounding box center [329, 337] width 80 height 24
type input "00:00"
click at [424, 260] on input "Revert to original prices later?" at bounding box center [426, 263] width 11 height 11
checkbox input "true"
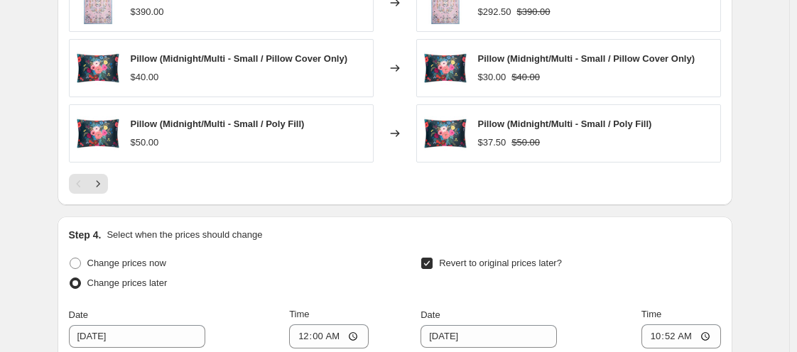
scroll to position [1543, 0]
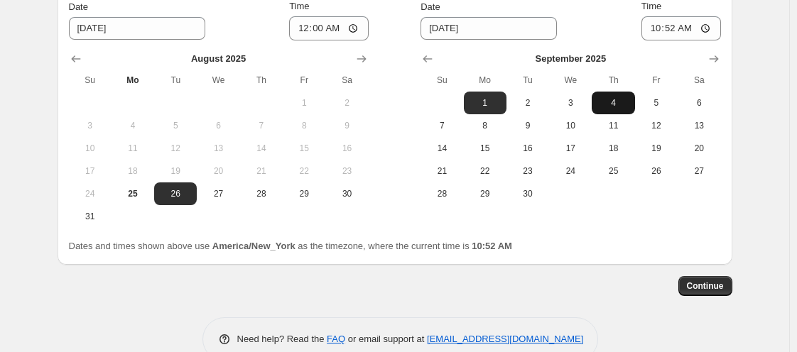
click at [605, 99] on span "4" at bounding box center [613, 102] width 31 height 11
type input "[DATE]"
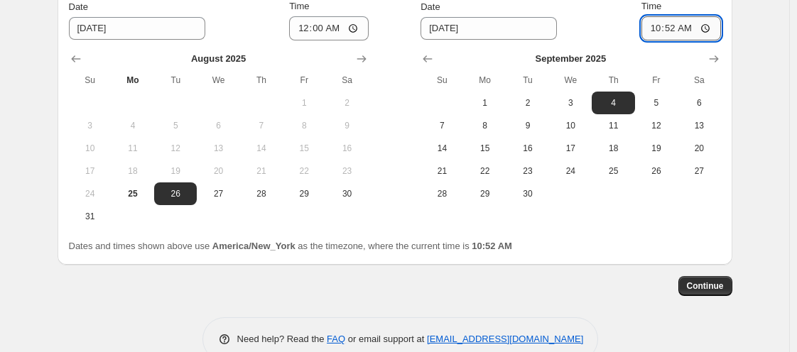
click at [656, 23] on input "10:52" at bounding box center [682, 28] width 80 height 24
type input "11:00"
click at [719, 281] on span "Continue" at bounding box center [705, 286] width 37 height 11
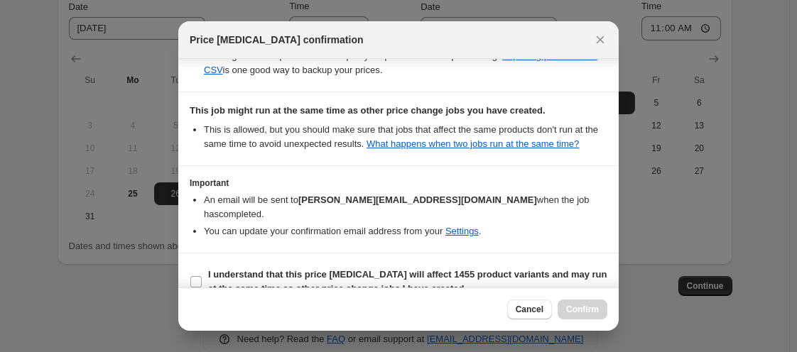
scroll to position [389, 0]
click at [197, 276] on input "I understand that this price [MEDICAL_DATA] will affect 1455 product variants a…" at bounding box center [195, 281] width 11 height 11
checkbox input "true"
click at [578, 313] on span "Confirm" at bounding box center [582, 309] width 33 height 11
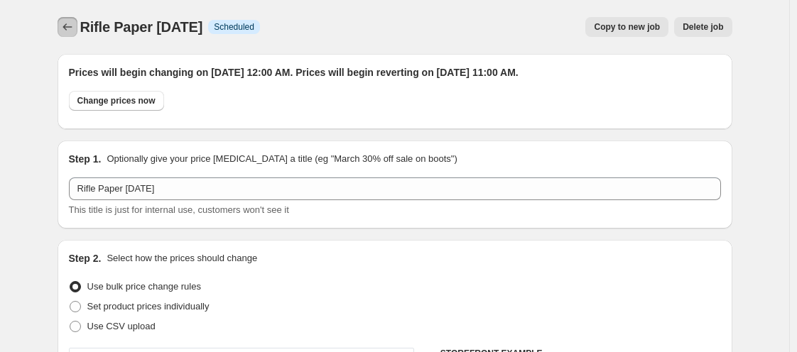
click at [71, 26] on icon "Price change jobs" at bounding box center [67, 27] width 14 height 14
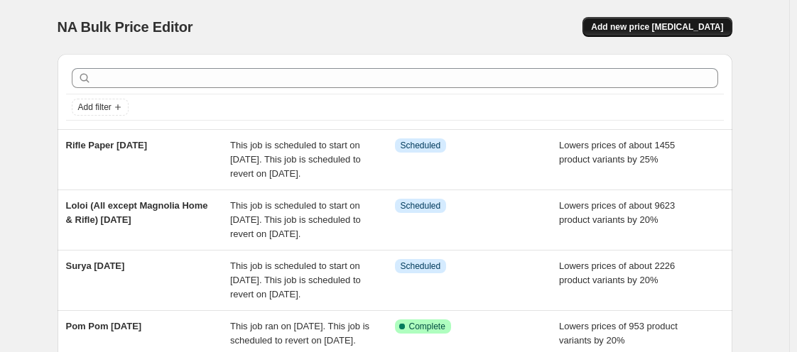
click at [637, 24] on span "Add new price [MEDICAL_DATA]" at bounding box center [657, 26] width 132 height 11
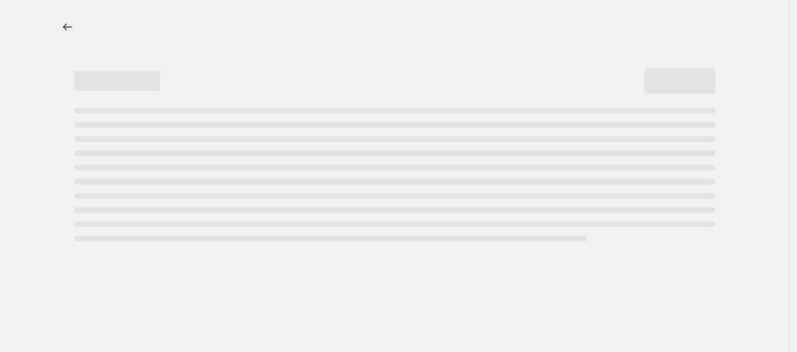
select select "percentage"
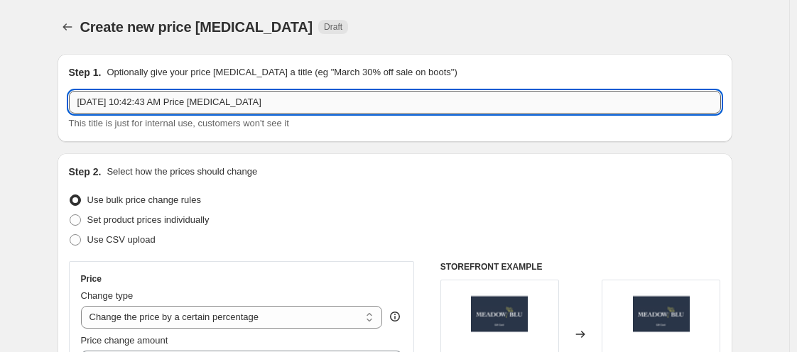
click at [94, 97] on input "[DATE] 10:42:43 AM Price [MEDICAL_DATA]" at bounding box center [395, 102] width 652 height 23
type input "Magnolia Home [DATE]"
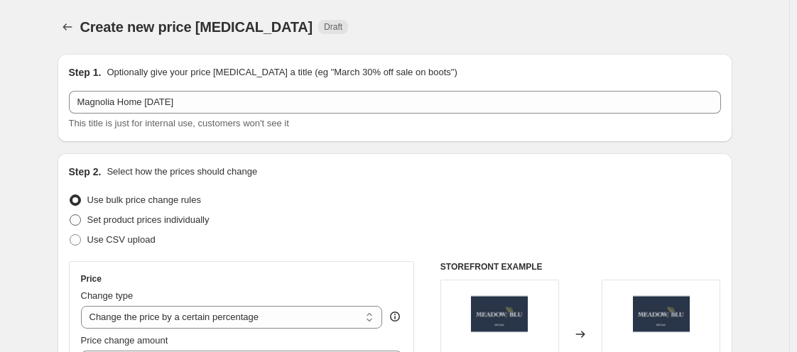
click at [79, 227] on label "Set product prices individually" at bounding box center [139, 220] width 141 height 20
click at [70, 215] on input "Set product prices individually" at bounding box center [70, 215] width 1 height 1
radio input "true"
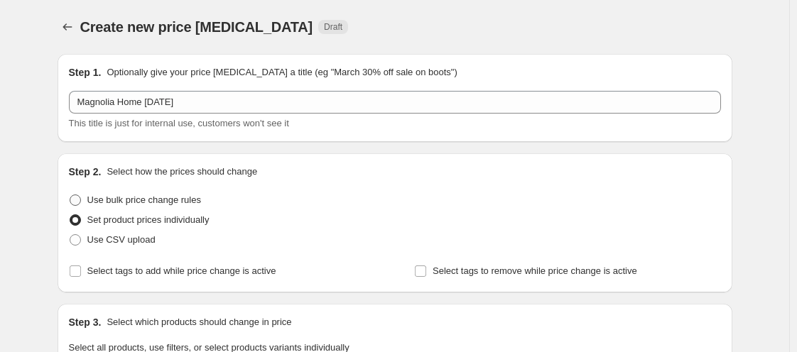
click at [80, 203] on span at bounding box center [75, 200] width 11 height 11
click at [70, 195] on input "Use bulk price change rules" at bounding box center [70, 195] width 1 height 1
radio input "true"
select select "percentage"
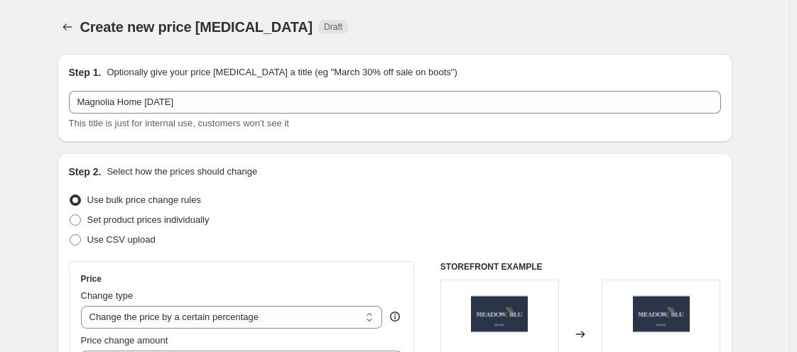
scroll to position [308, 0]
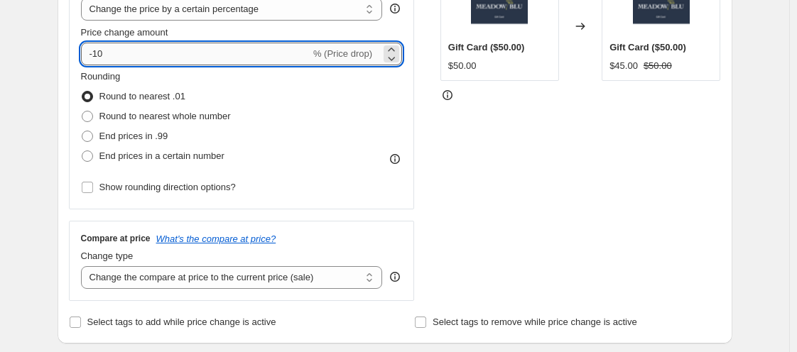
click at [171, 58] on input "-10" at bounding box center [196, 54] width 230 height 23
type input "-1"
type input "-25"
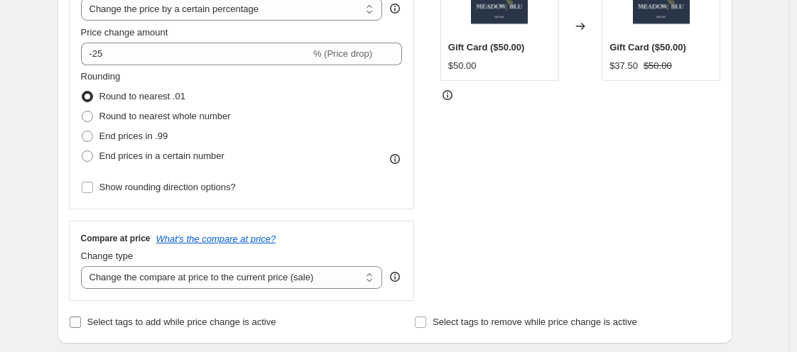
click at [76, 323] on input "Select tags to add while price change is active" at bounding box center [75, 322] width 11 height 11
checkbox input "true"
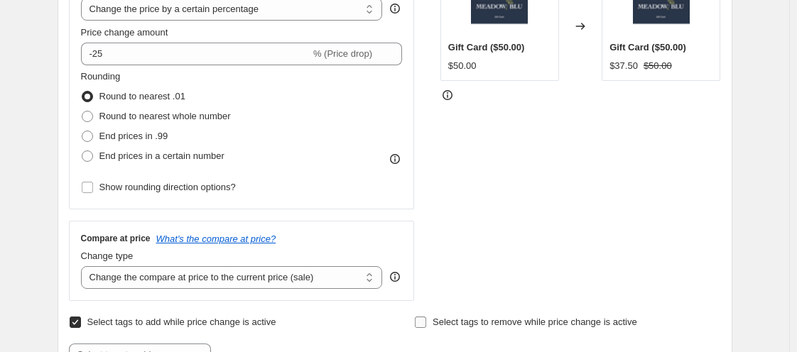
click at [421, 319] on input "Select tags to remove while price change is active" at bounding box center [420, 322] width 11 height 11
checkbox input "true"
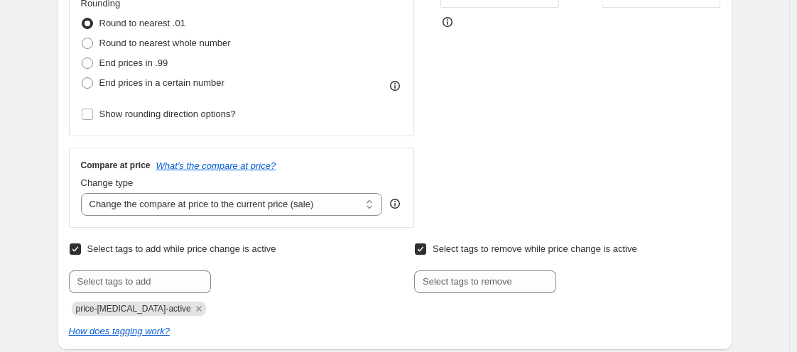
scroll to position [394, 0]
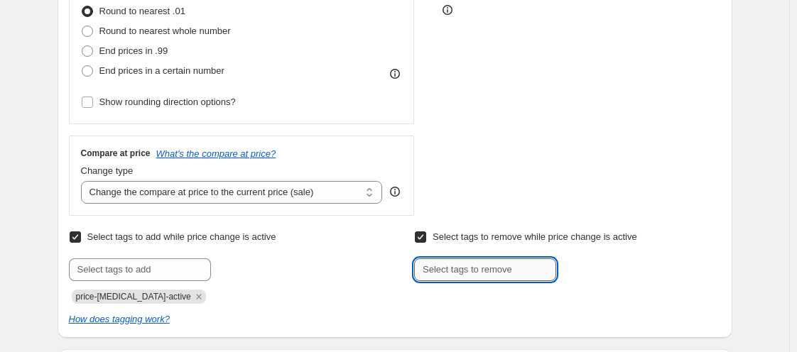
click at [517, 271] on input "text" at bounding box center [485, 270] width 142 height 23
type input "WELCOME15"
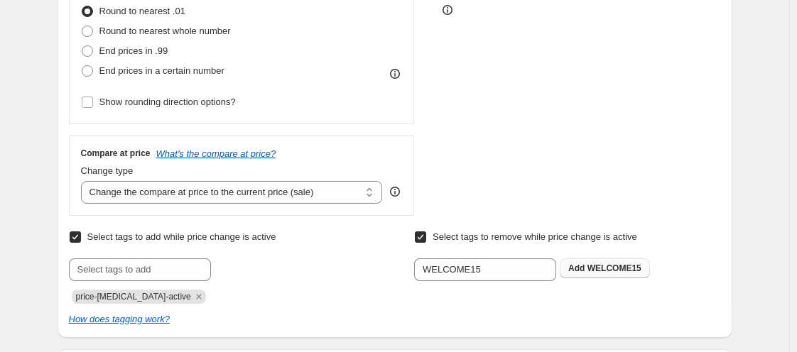
click at [615, 268] on span "WELCOME15" at bounding box center [615, 269] width 54 height 10
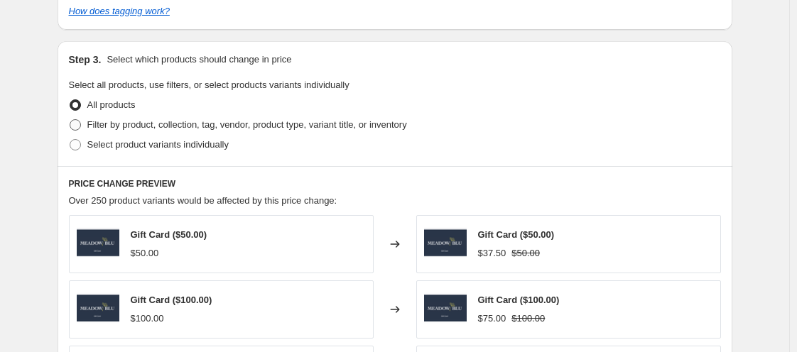
click at [190, 120] on span "Filter by product, collection, tag, vendor, product type, variant title, or inv…" at bounding box center [247, 124] width 320 height 11
click at [70, 120] on input "Filter by product, collection, tag, vendor, product type, variant title, or inv…" at bounding box center [70, 119] width 1 height 1
radio input "true"
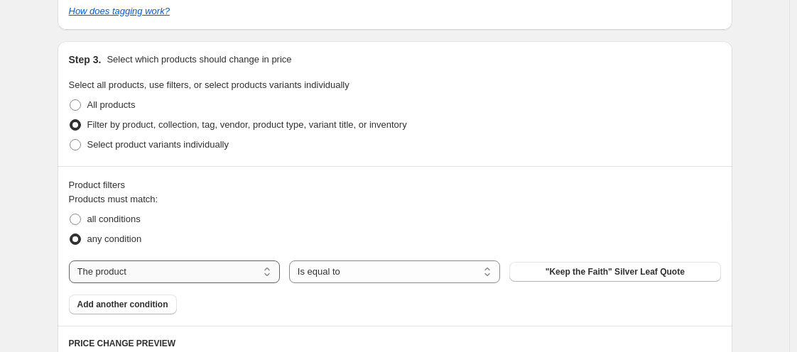
click at [129, 269] on select "The product The product's collection The product's tag The product's vendor The…" at bounding box center [174, 272] width 211 height 23
select select "vendor"
click at [591, 276] on div "AERIN" at bounding box center [615, 272] width 211 height 20
click at [591, 276] on button "AERIN" at bounding box center [615, 272] width 211 height 20
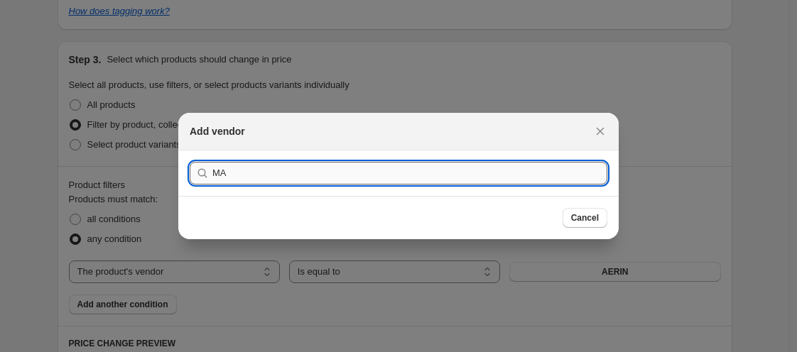
click at [308, 180] on input "MA" at bounding box center [409, 173] width 395 height 23
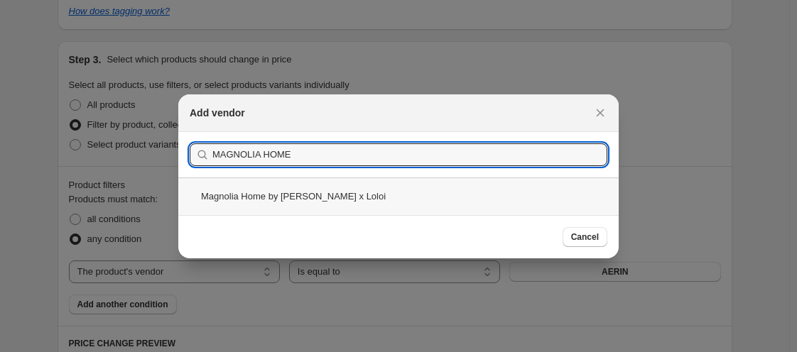
type input "MAGNOLIA HOME"
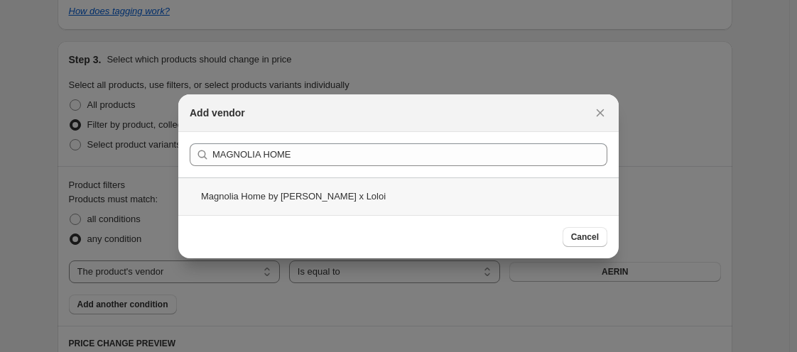
click at [252, 199] on div "Magnolia Home by [PERSON_NAME] x Loloi" at bounding box center [398, 197] width 441 height 38
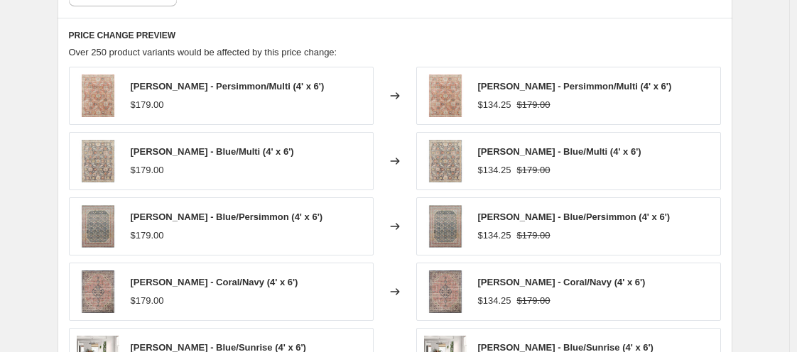
scroll to position [1304, 0]
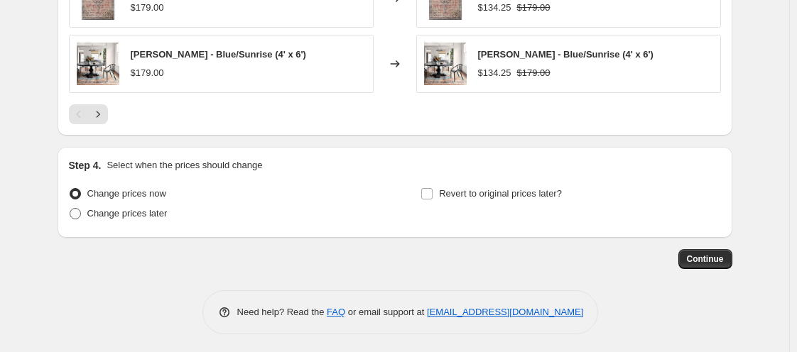
click at [114, 212] on span "Change prices later" at bounding box center [127, 213] width 80 height 11
click at [70, 209] on input "Change prices later" at bounding box center [70, 208] width 1 height 1
radio input "true"
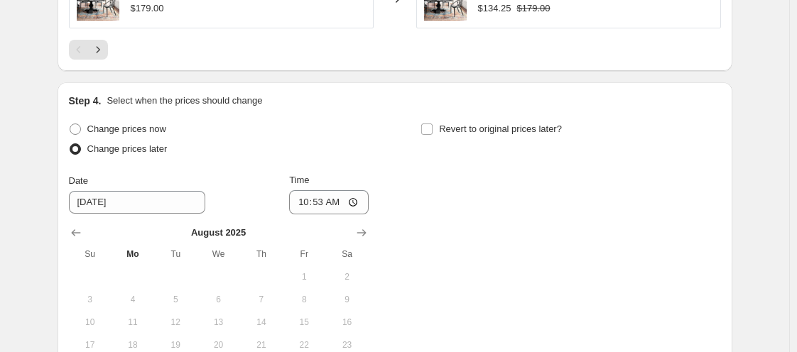
scroll to position [1389, 0]
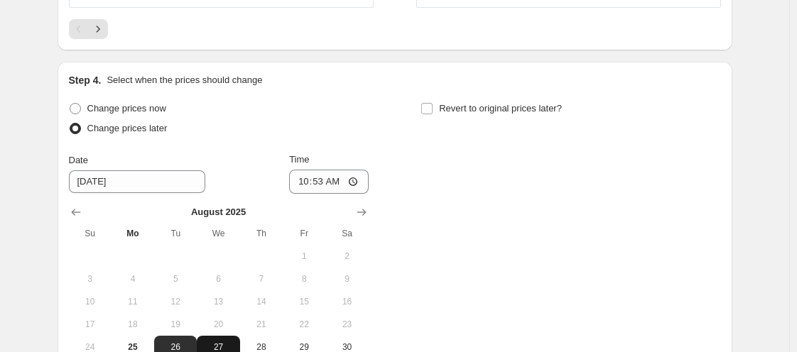
click at [218, 342] on span "27" at bounding box center [218, 347] width 31 height 11
type input "[DATE]"
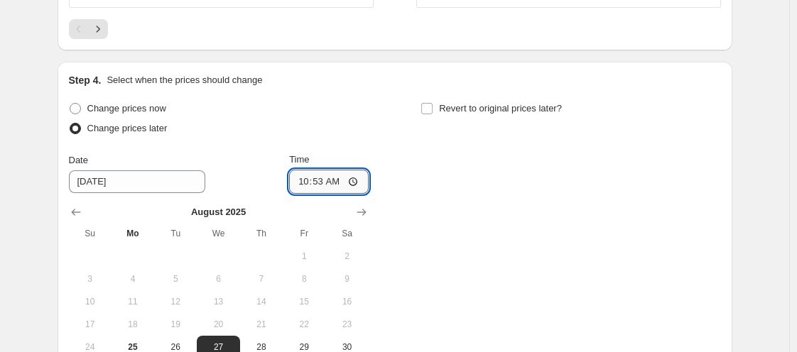
click at [306, 175] on input "10:53" at bounding box center [329, 182] width 80 height 24
type input "00:00"
click at [421, 108] on div "Change prices now Change prices later Date [DATE] Time 00:00 [DATE] Su Mo Tu We…" at bounding box center [395, 240] width 652 height 283
click at [431, 107] on input "Revert to original prices later?" at bounding box center [426, 108] width 11 height 11
checkbox input "true"
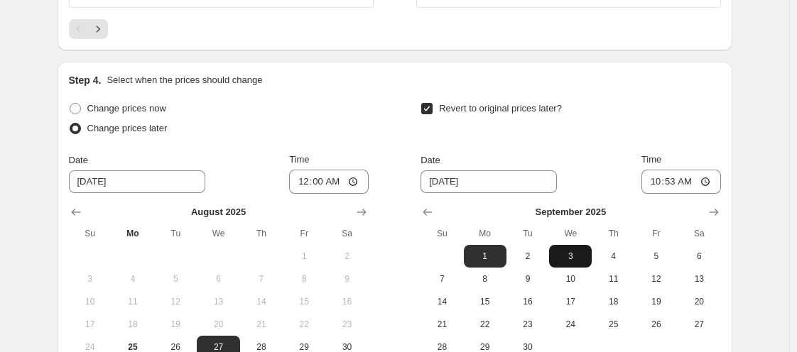
click at [578, 257] on span "3" at bounding box center [570, 256] width 31 height 11
type input "[DATE]"
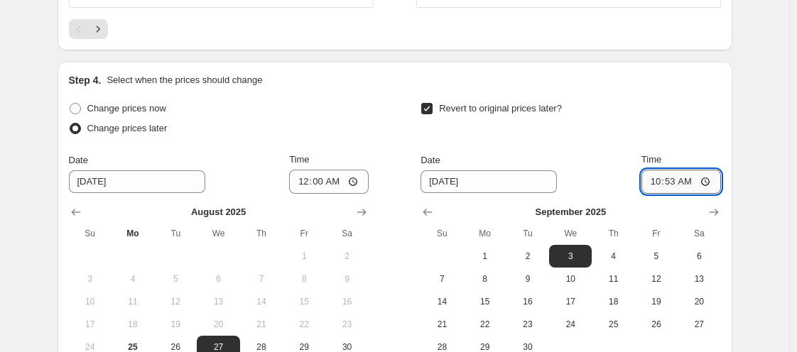
click at [652, 183] on input "10:53" at bounding box center [682, 182] width 80 height 24
type input "11:00"
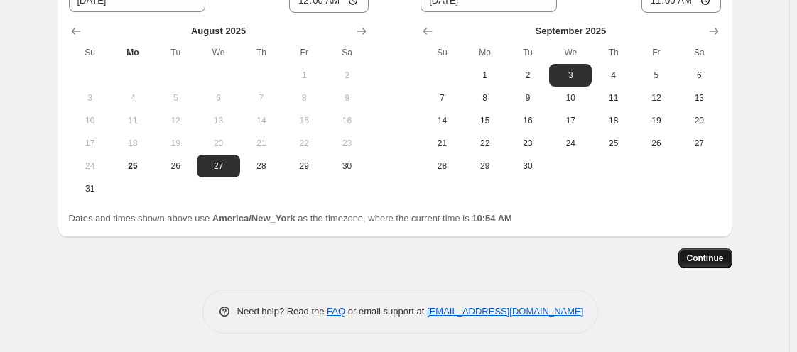
click at [716, 259] on span "Continue" at bounding box center [705, 258] width 37 height 11
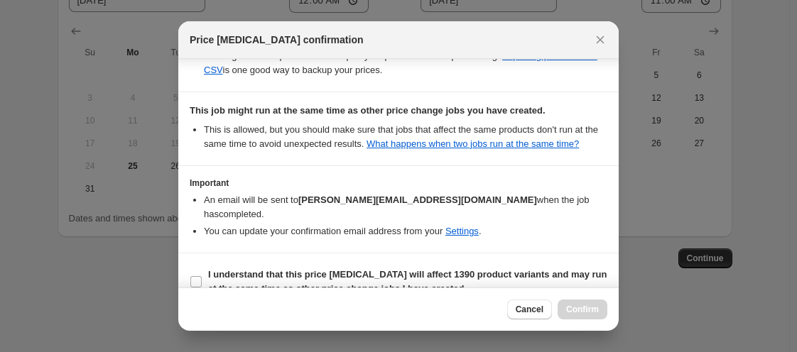
scroll to position [389, 0]
click at [200, 276] on input "I understand that this price [MEDICAL_DATA] will affect 1390 product variants a…" at bounding box center [195, 281] width 11 height 11
checkbox input "true"
click at [591, 312] on span "Confirm" at bounding box center [582, 309] width 33 height 11
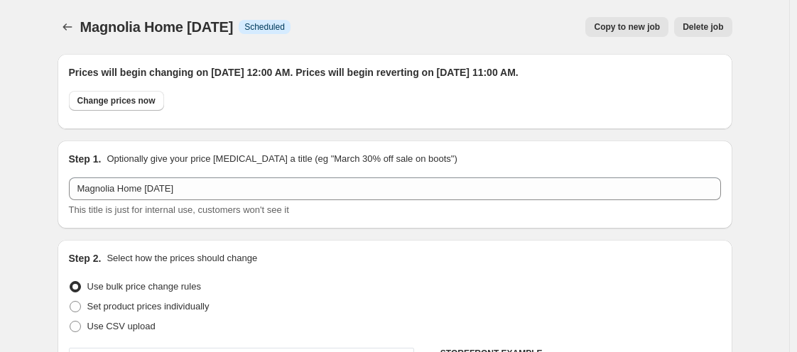
scroll to position [1571, 0]
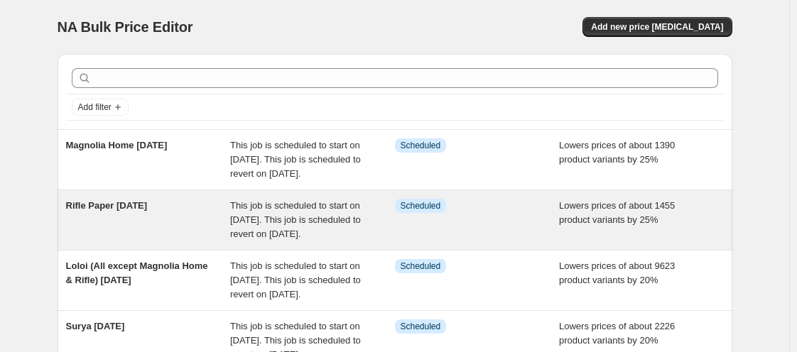
click at [204, 242] on div "Rifle Paper [DATE]" at bounding box center [148, 220] width 165 height 43
select select "percentage"
select select "vendor"
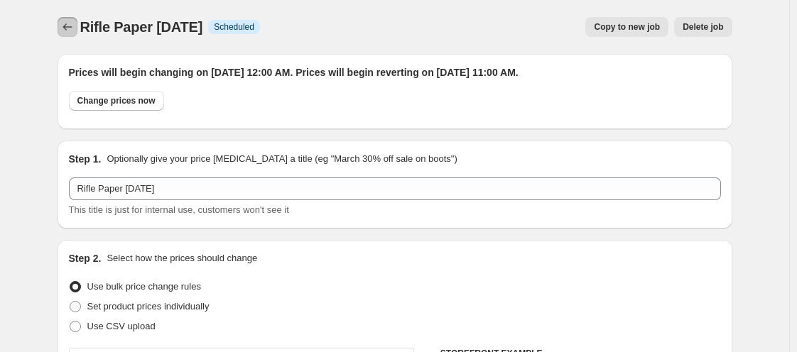
click at [71, 28] on icon "Price change jobs" at bounding box center [67, 27] width 14 height 14
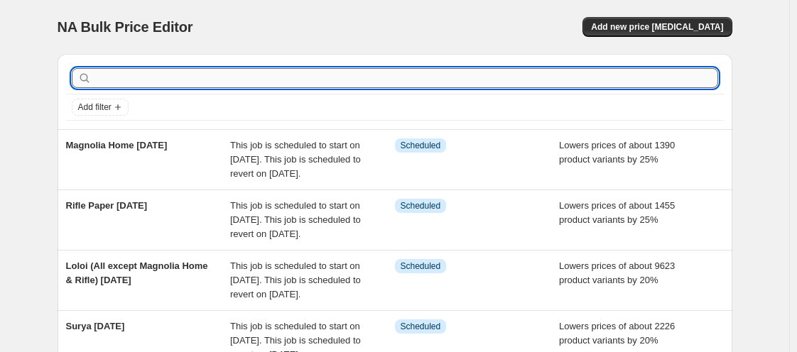
click at [289, 80] on input "text" at bounding box center [407, 78] width 624 height 20
type input "HVL"
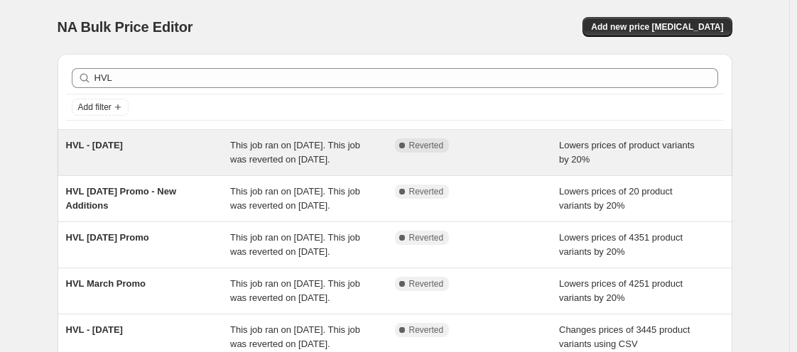
click at [97, 149] on span "HVL - [DATE]" at bounding box center [94, 145] width 57 height 11
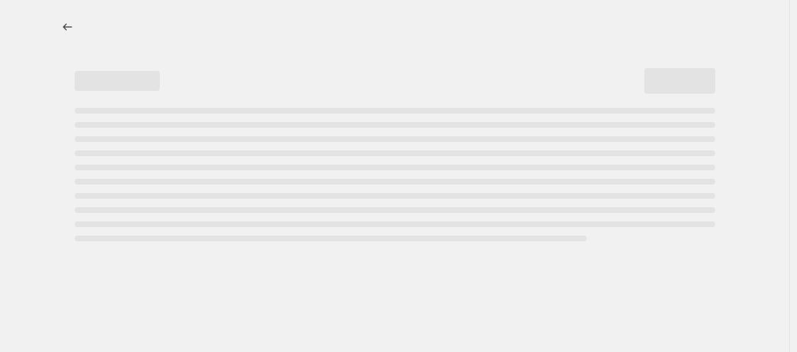
select select "percentage"
select select "vendor"
select select "tag"
select select "not_equal"
select select "vendor"
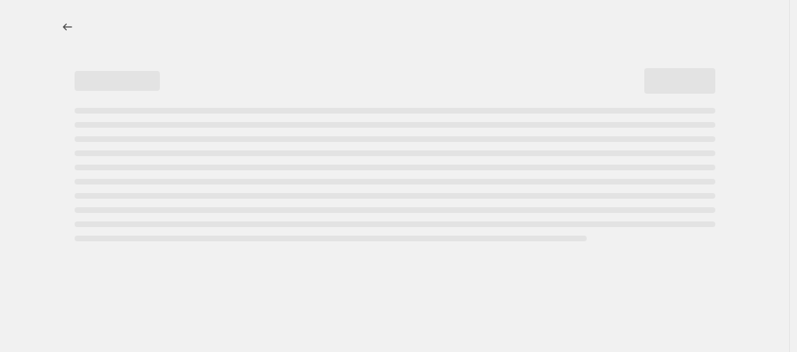
select select "vendor"
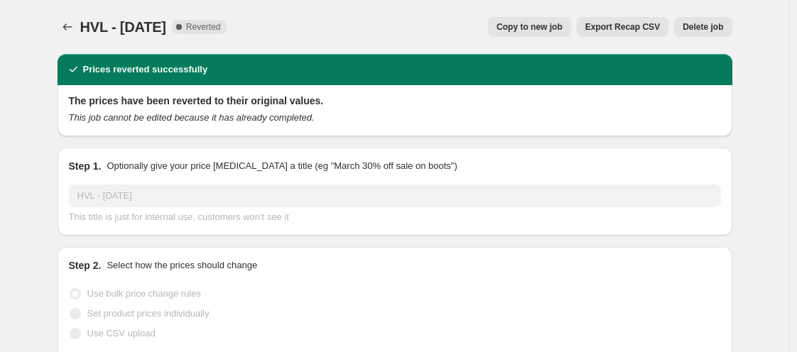
click at [526, 31] on span "Copy to new job" at bounding box center [530, 26] width 66 height 11
select select "percentage"
select select "vendor"
select select "tag"
select select "not_equal"
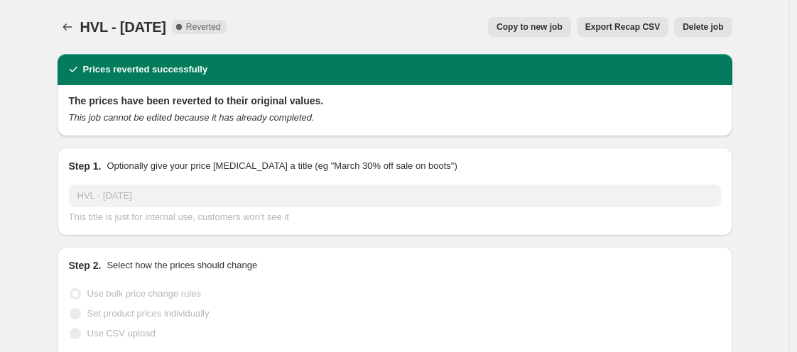
select select "vendor"
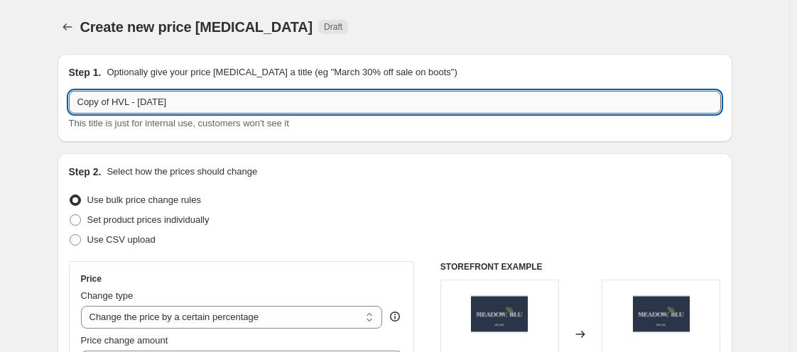
click at [139, 104] on input "Copy of HVL - [DATE]" at bounding box center [395, 102] width 652 height 23
type input "h"
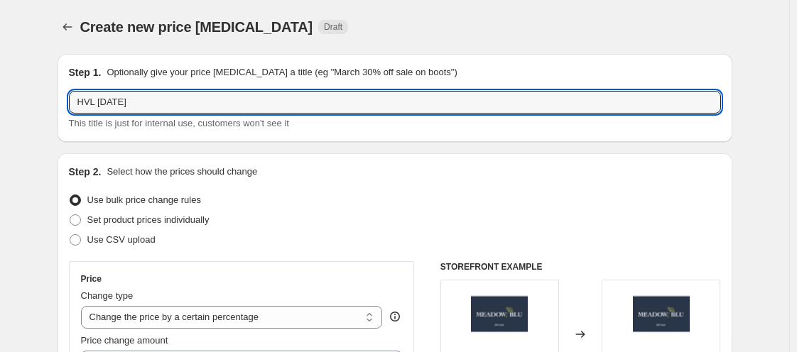
scroll to position [308, 0]
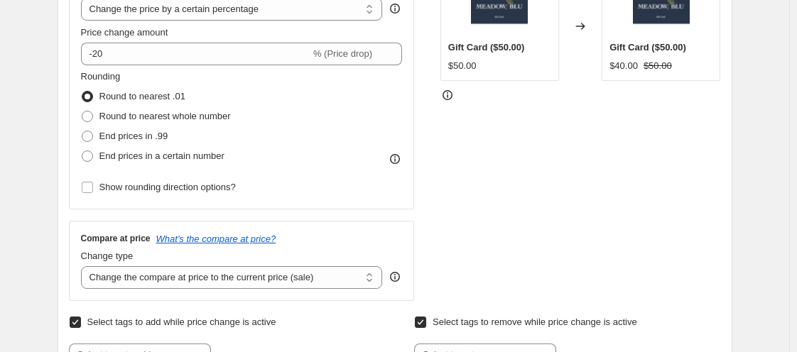
type input "HVL [DATE]"
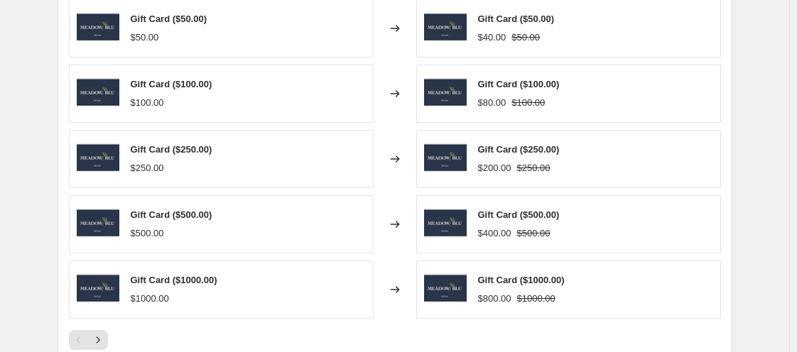
scroll to position [925, 0]
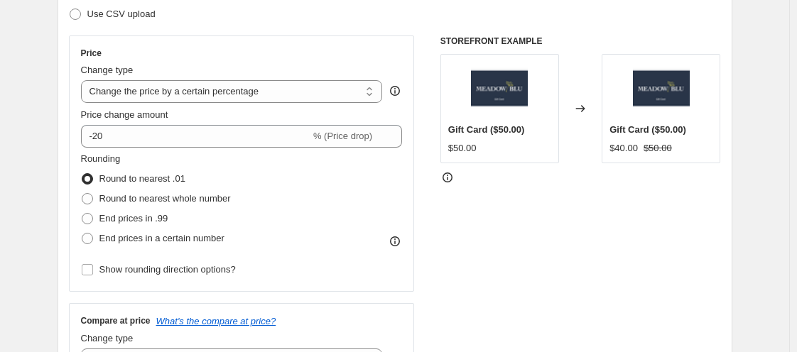
scroll to position [0, 0]
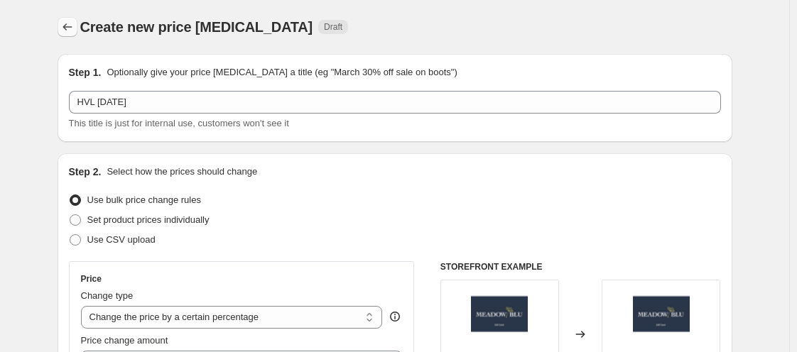
click at [64, 26] on icon "Price change jobs" at bounding box center [67, 27] width 14 height 14
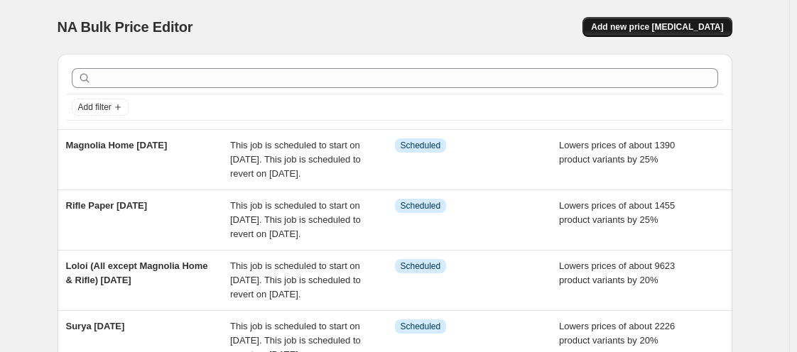
click at [650, 25] on span "Add new price [MEDICAL_DATA]" at bounding box center [657, 26] width 132 height 11
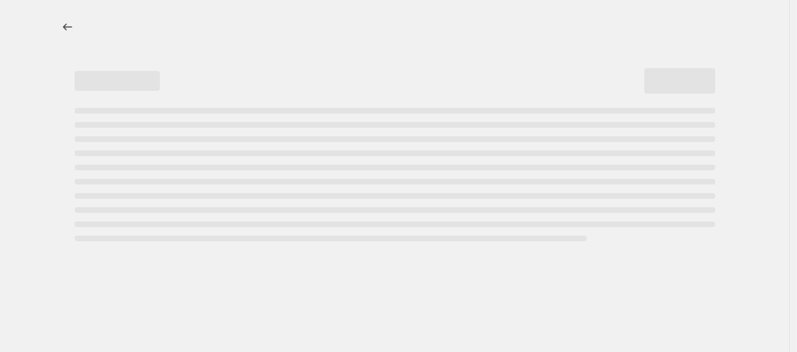
select select "percentage"
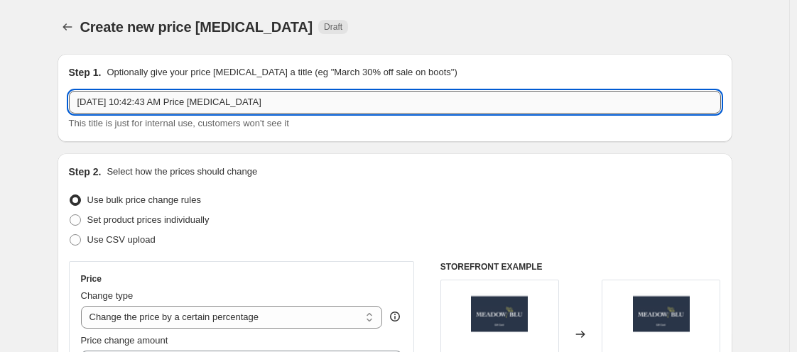
click at [237, 108] on input "[DATE] 10:42:43 AM Price [MEDICAL_DATA]" at bounding box center [395, 102] width 652 height 23
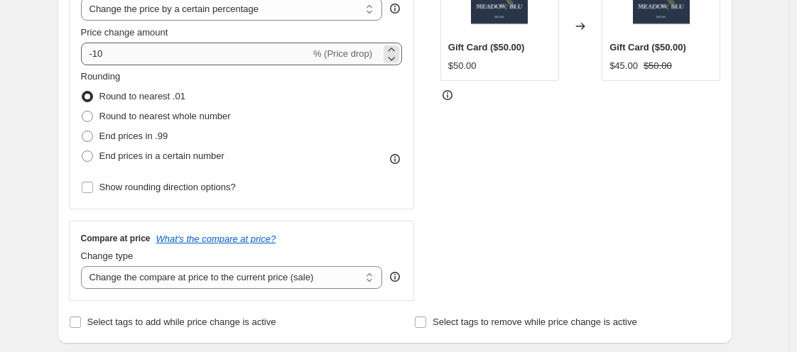
type input "HVL [DATE]"
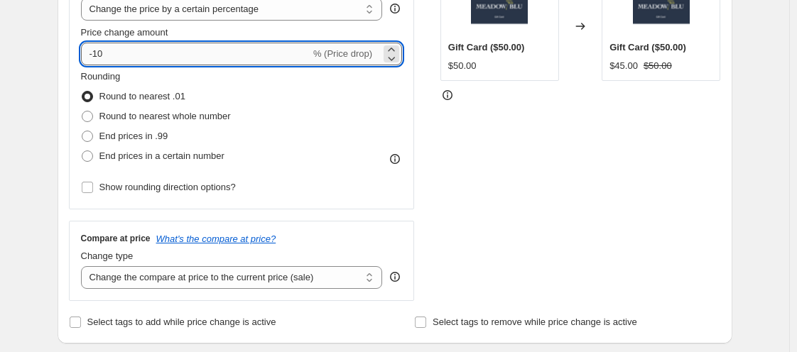
click at [107, 55] on input "-10" at bounding box center [196, 54] width 230 height 23
type input "-1"
type input "-20"
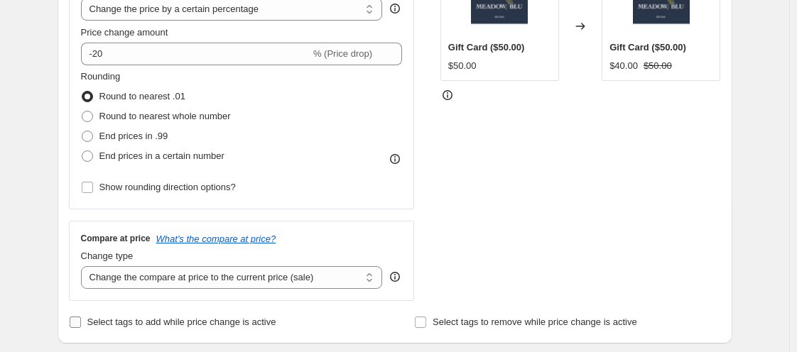
click at [81, 321] on input "Select tags to add while price change is active" at bounding box center [75, 322] width 11 height 11
checkbox input "true"
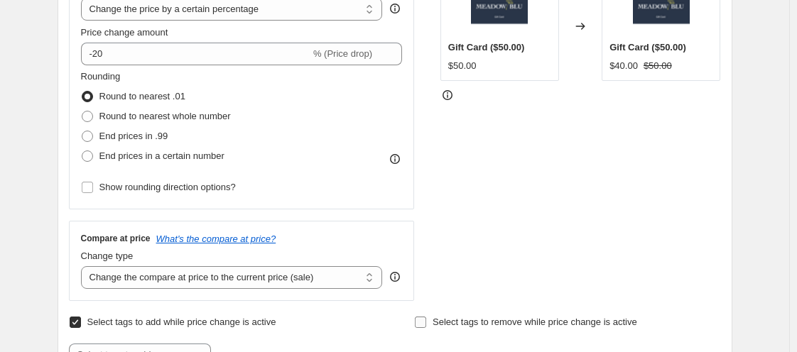
click at [421, 324] on input "Select tags to remove while price change is active" at bounding box center [420, 322] width 11 height 11
checkbox input "true"
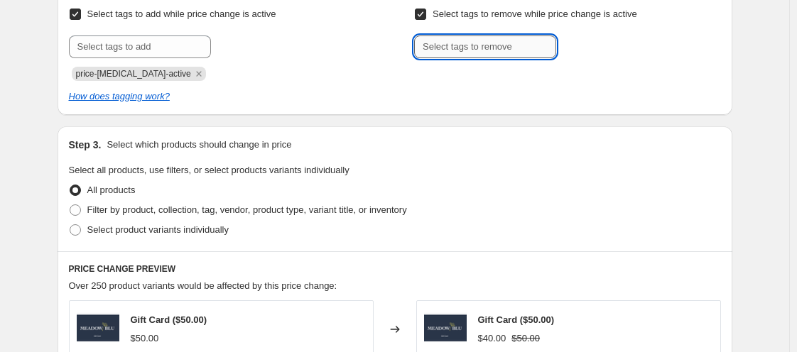
click at [451, 55] on input "text" at bounding box center [485, 47] width 142 height 23
type input "WELCOME15"
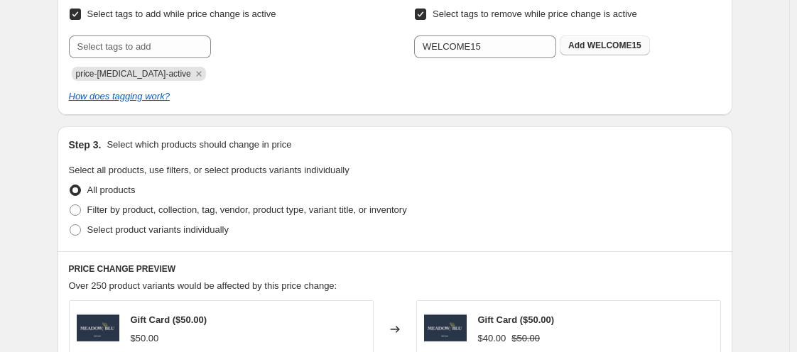
click at [591, 48] on span "WELCOME15" at bounding box center [615, 46] width 54 height 10
click at [79, 210] on span at bounding box center [75, 210] width 11 height 11
click at [70, 205] on input "Filter by product, collection, tag, vendor, product type, variant title, or inv…" at bounding box center [70, 205] width 1 height 1
radio input "true"
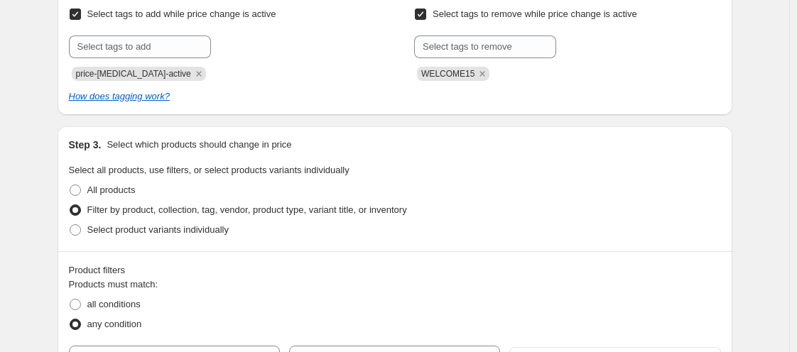
scroll to position [925, 0]
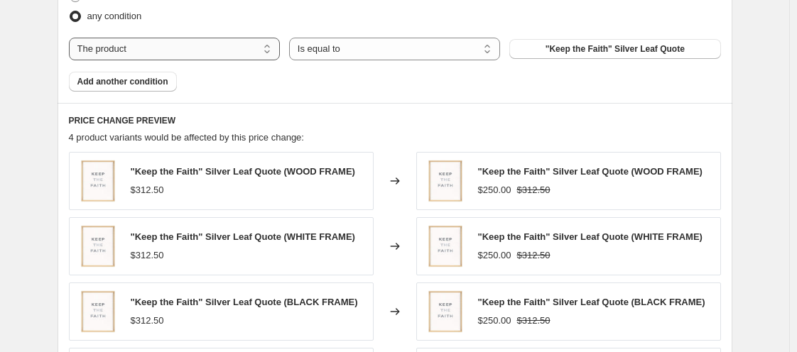
click at [181, 55] on select "The product The product's collection The product's tag The product's vendor The…" at bounding box center [174, 49] width 211 height 23
select select "vendor"
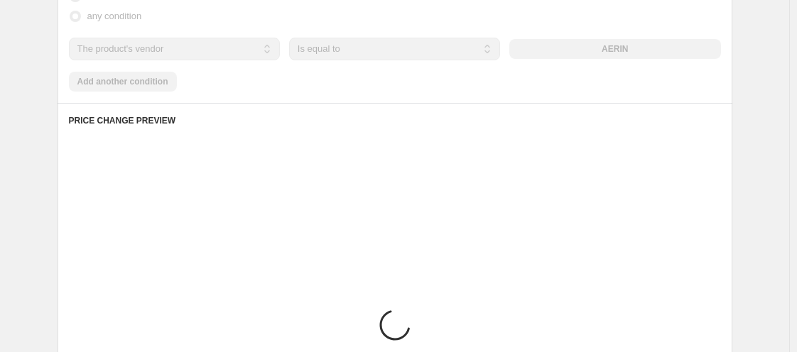
click at [618, 50] on div "AERIN" at bounding box center [615, 49] width 211 height 20
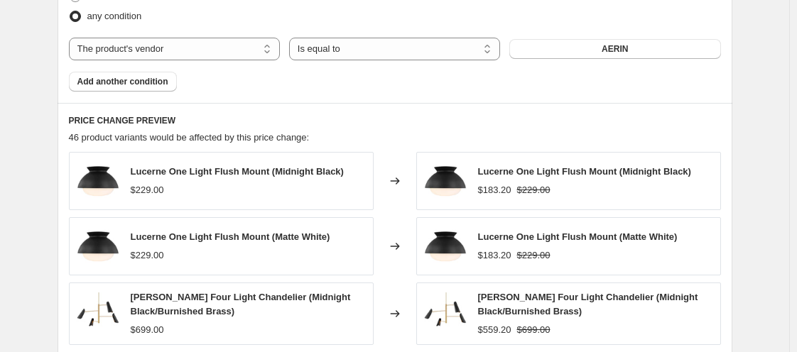
click at [618, 50] on span "AERIN" at bounding box center [615, 48] width 26 height 11
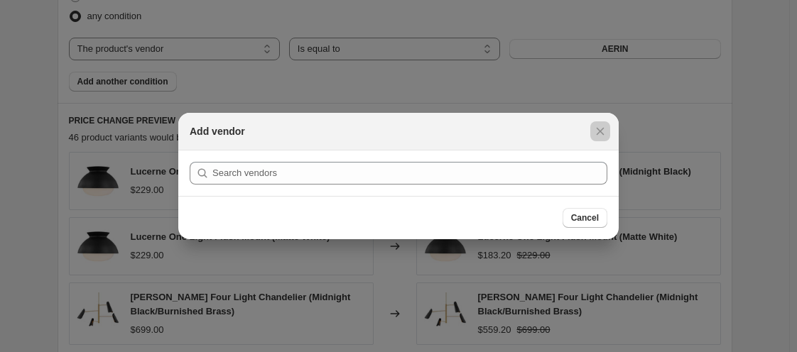
click at [618, 50] on div at bounding box center [398, 176] width 797 height 352
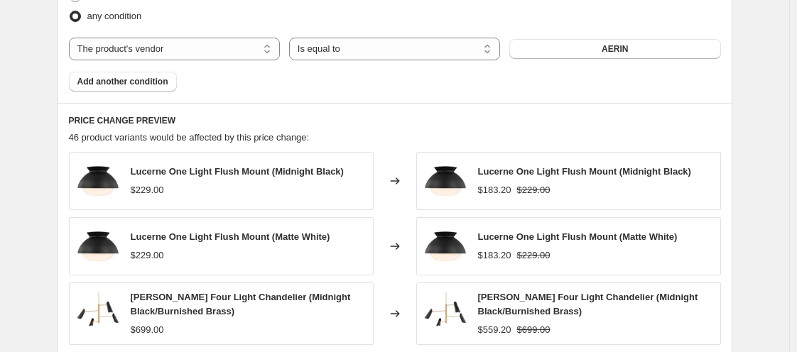
click at [618, 50] on span "AERIN" at bounding box center [615, 48] width 26 height 11
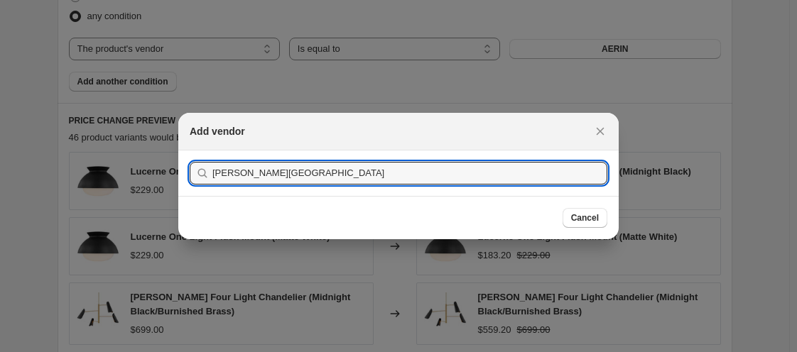
type input "[PERSON_NAME][GEOGRAPHIC_DATA]"
click at [190, 151] on button "Submit" at bounding box center [210, 158] width 41 height 15
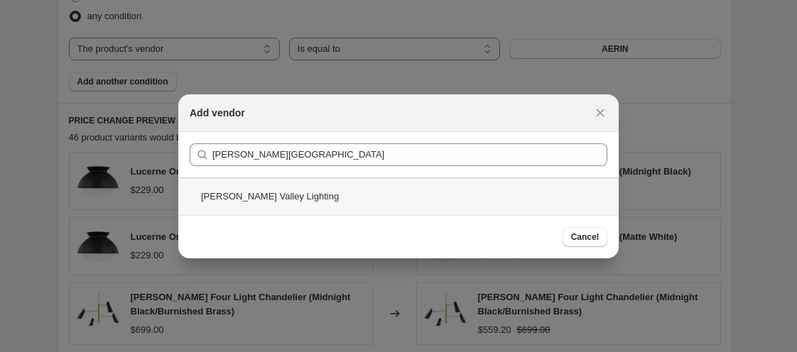
click at [284, 210] on div "[PERSON_NAME] Valley Lighting" at bounding box center [398, 197] width 441 height 38
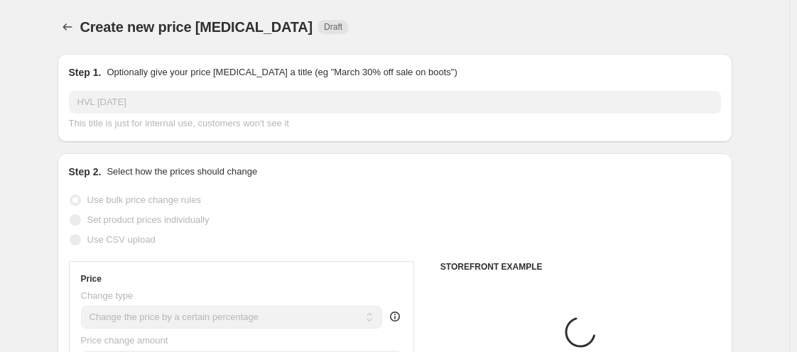
scroll to position [925, 0]
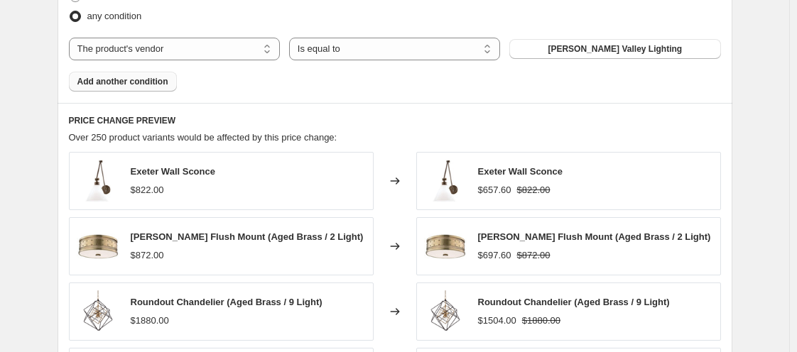
click at [106, 87] on button "Add another condition" at bounding box center [123, 82] width 108 height 20
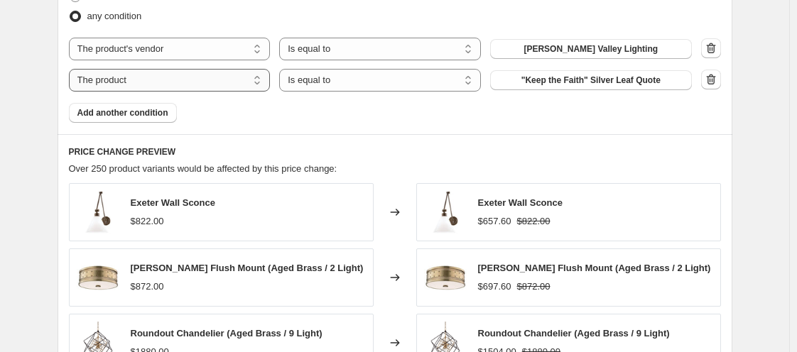
click at [195, 82] on select "The product The product's collection The product's tag The product's vendor The…" at bounding box center [170, 80] width 202 height 23
select select "vendor"
click at [566, 83] on button "AERIN" at bounding box center [591, 80] width 202 height 20
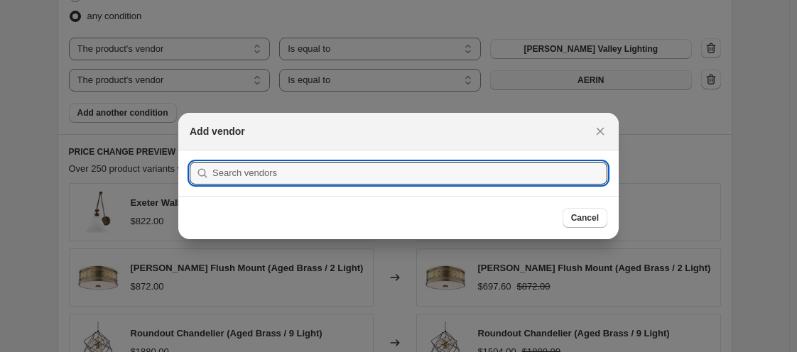
scroll to position [0, 0]
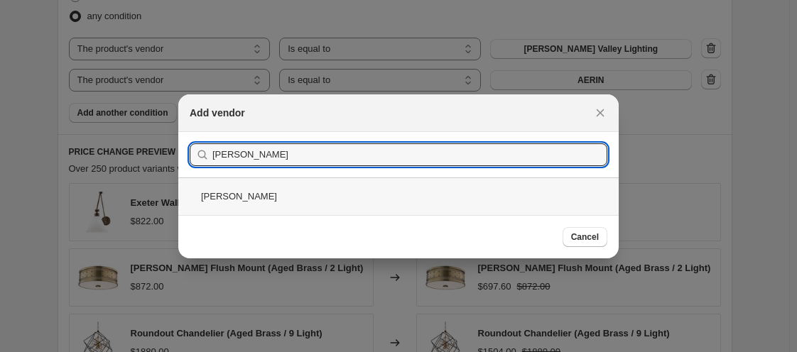
type input "[PERSON_NAME]"
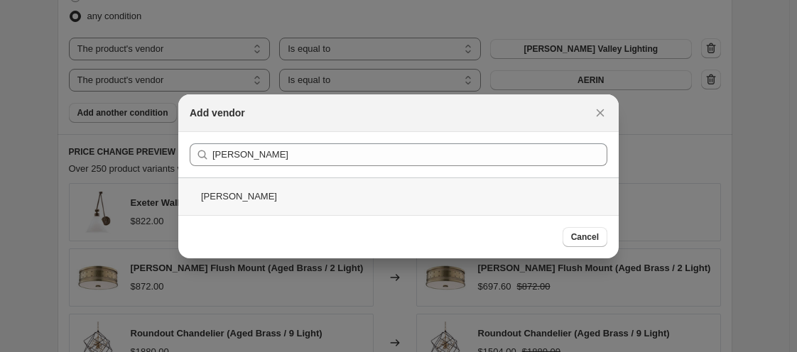
click at [294, 203] on div "[PERSON_NAME]" at bounding box center [398, 197] width 441 height 38
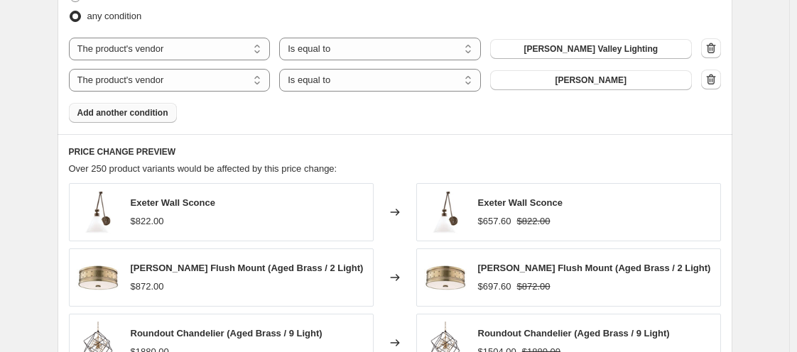
click at [139, 118] on button "Add another condition" at bounding box center [123, 113] width 108 height 20
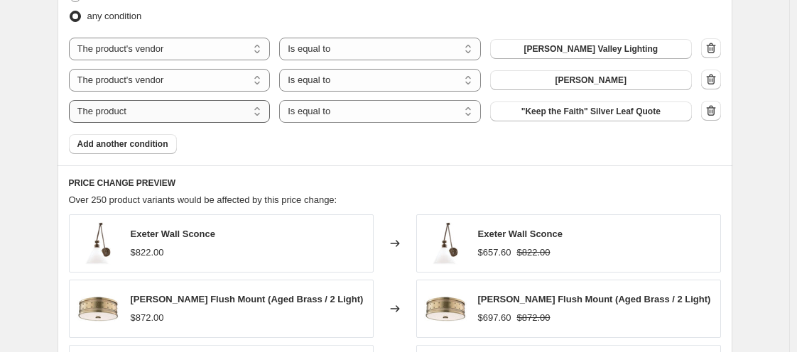
click at [137, 114] on select "The product The product's collection The product's tag The product's vendor The…" at bounding box center [170, 111] width 202 height 23
select select "vendor"
click at [551, 118] on button "AERIN" at bounding box center [591, 112] width 202 height 20
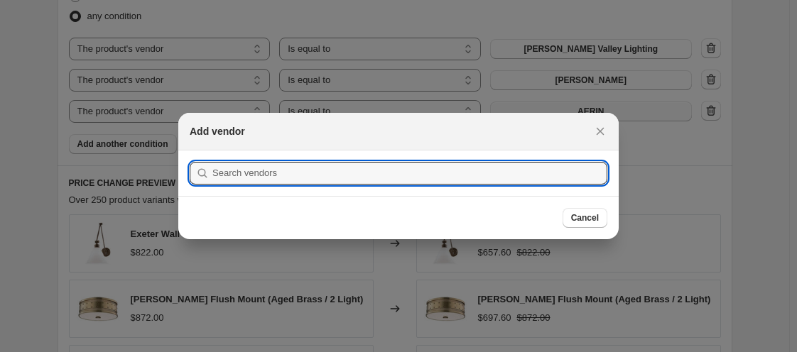
scroll to position [0, 0]
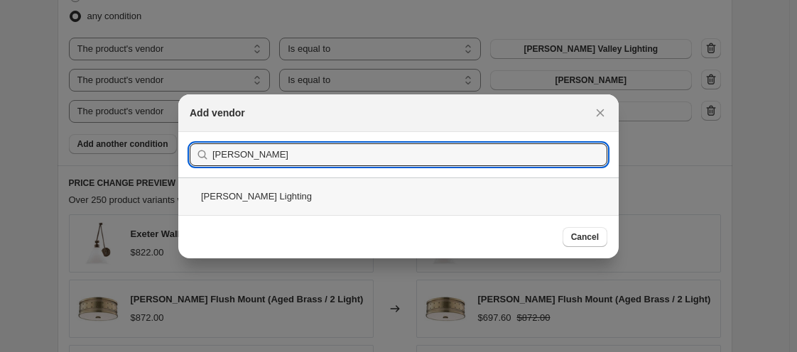
type input "[PERSON_NAME]"
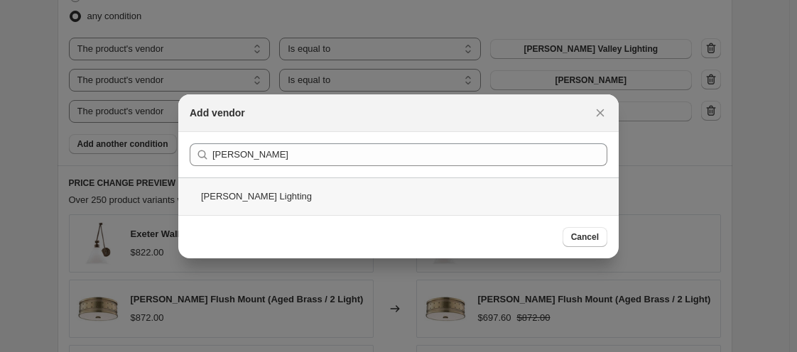
click at [259, 191] on div "[PERSON_NAME] Lighting" at bounding box center [398, 197] width 441 height 38
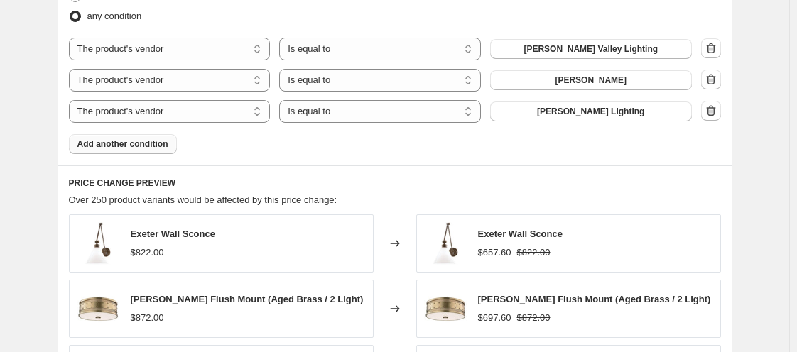
click at [149, 146] on span "Add another condition" at bounding box center [122, 144] width 91 height 11
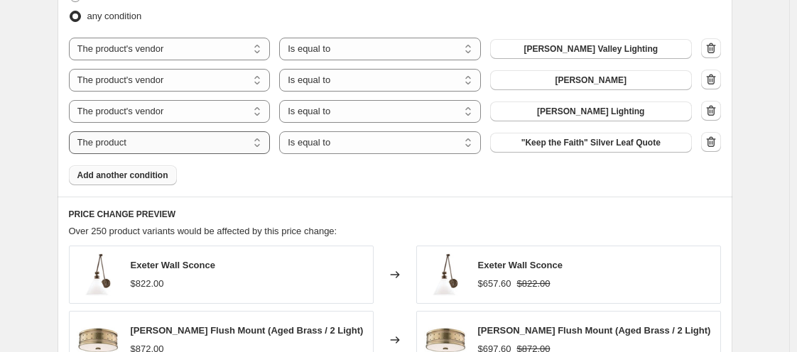
click at [149, 146] on select "The product The product's collection The product's tag The product's vendor The…" at bounding box center [170, 142] width 202 height 23
select select "vendor"
click at [538, 149] on button "AERIN" at bounding box center [591, 143] width 202 height 20
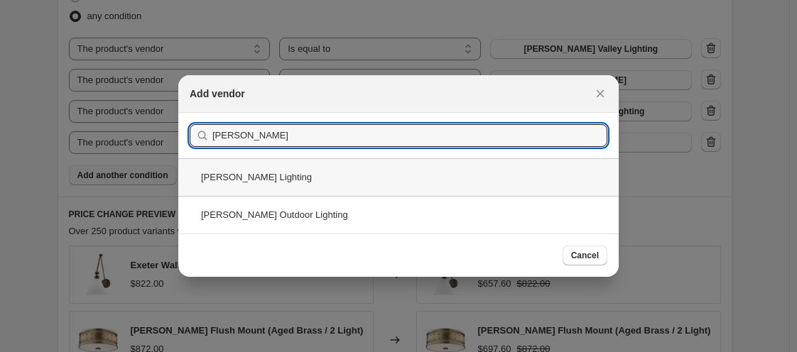
type input "[PERSON_NAME]"
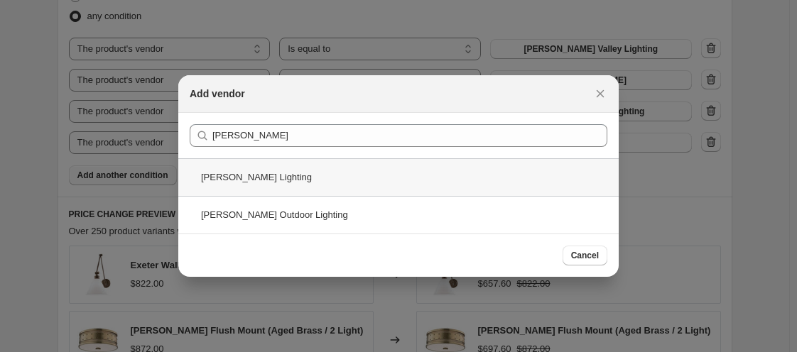
click at [253, 175] on div "[PERSON_NAME] Lighting" at bounding box center [398, 177] width 441 height 38
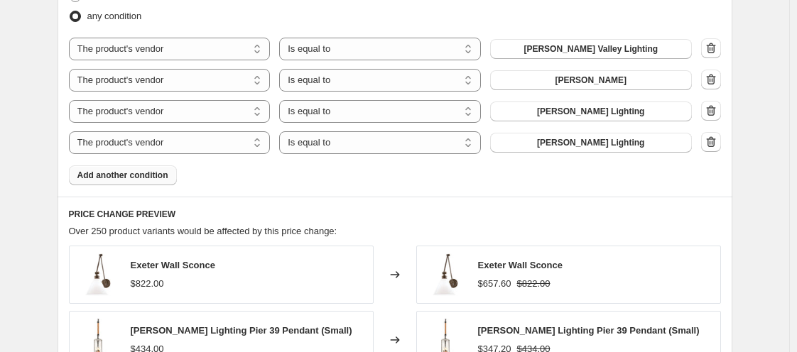
click at [155, 181] on button "Add another condition" at bounding box center [123, 176] width 108 height 20
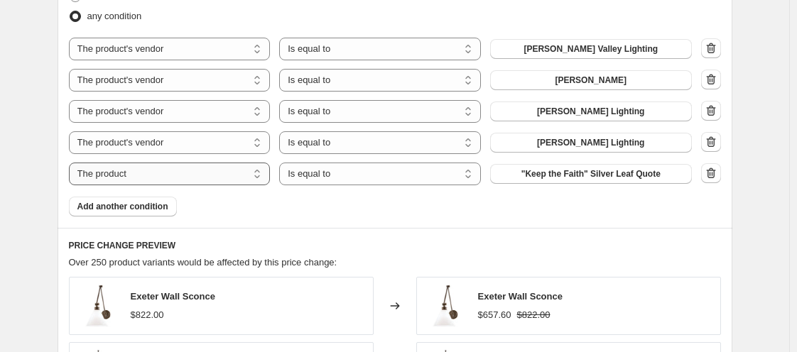
click at [155, 181] on select "The product The product's collection The product's tag The product's vendor The…" at bounding box center [170, 174] width 202 height 23
select select "vendor"
click at [573, 179] on button "AERIN" at bounding box center [591, 174] width 202 height 20
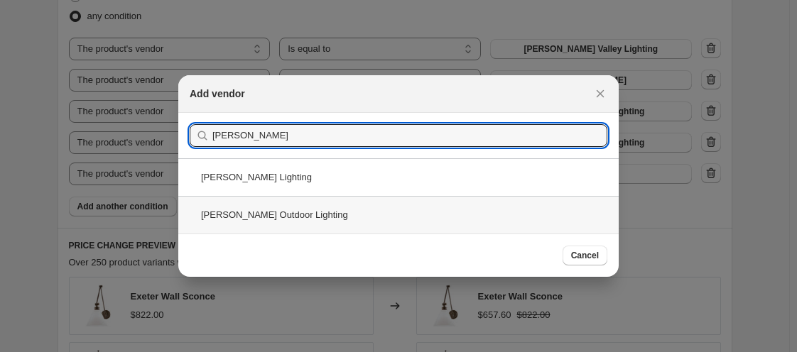
type input "[PERSON_NAME]"
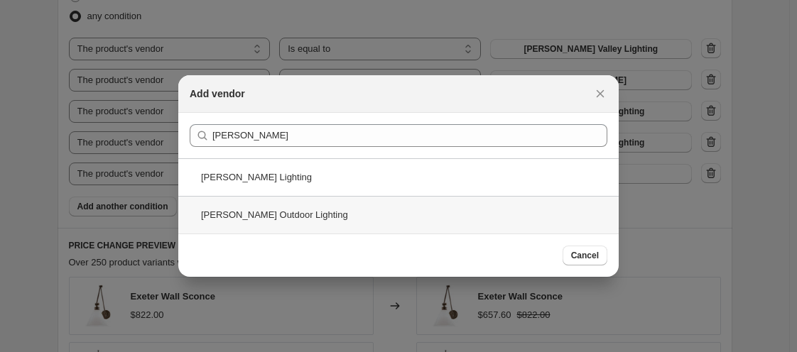
click at [229, 207] on div "[PERSON_NAME] Outdoor Lighting" at bounding box center [398, 215] width 441 height 38
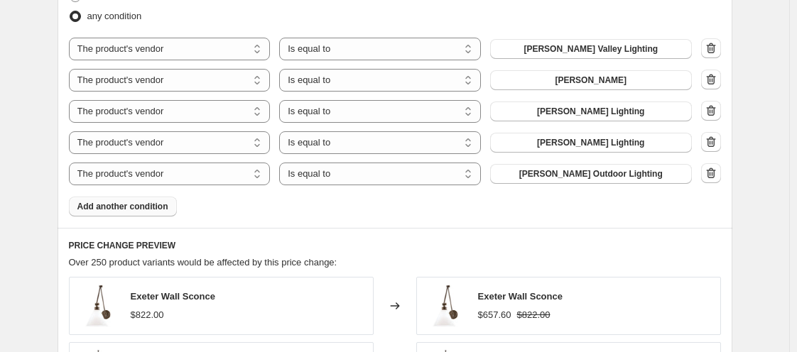
click at [146, 200] on button "Add another condition" at bounding box center [123, 207] width 108 height 20
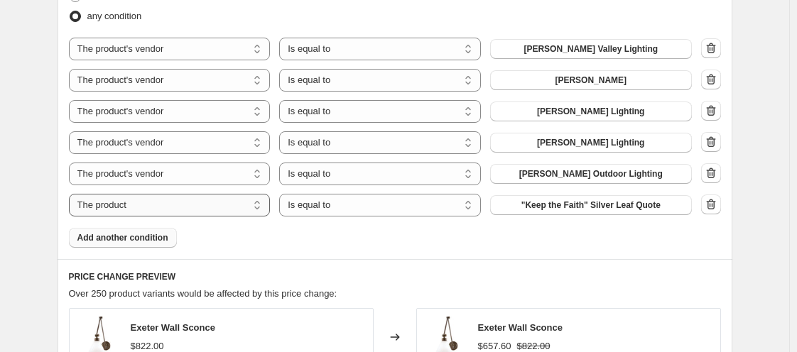
click at [146, 200] on select "The product The product's collection The product's tag The product's vendor The…" at bounding box center [170, 205] width 202 height 23
select select "tag"
click at [350, 205] on select "Is equal to Is not equal to" at bounding box center [380, 205] width 202 height 23
select select "not_equal"
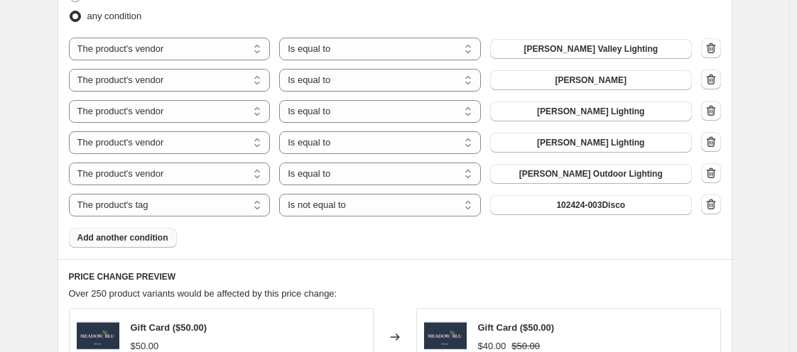
click at [533, 208] on button "102424-003Disco" at bounding box center [591, 205] width 202 height 20
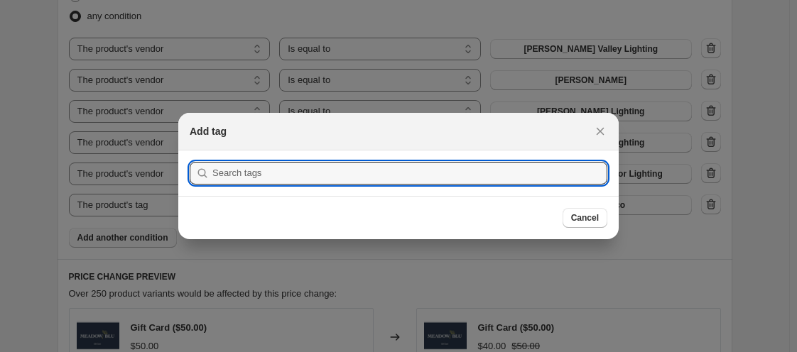
scroll to position [0, 0]
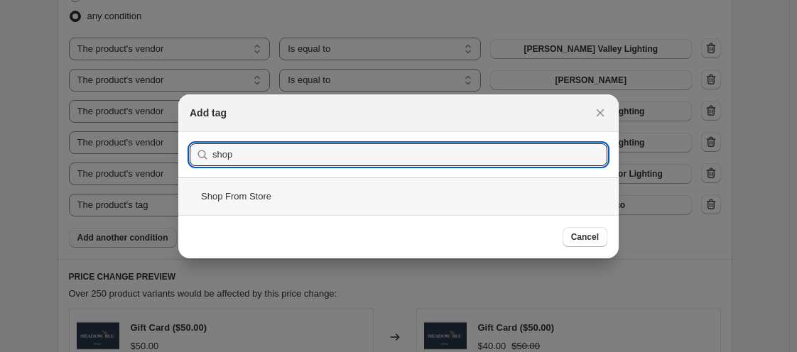
type input "shop"
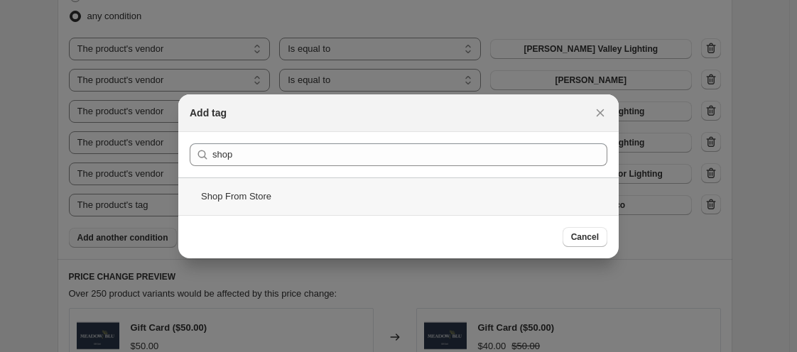
click at [261, 198] on div "Shop From Store" at bounding box center [398, 197] width 441 height 38
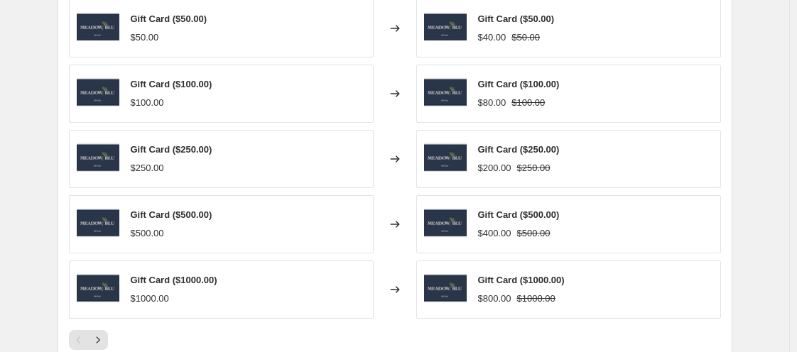
scroll to position [925, 0]
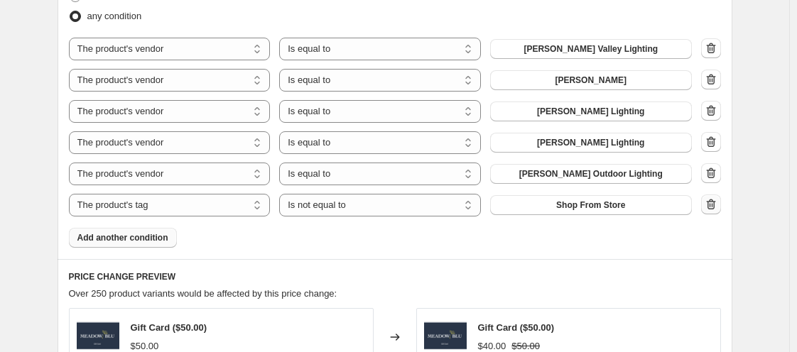
click at [716, 203] on icon "button" at bounding box center [711, 205] width 14 height 14
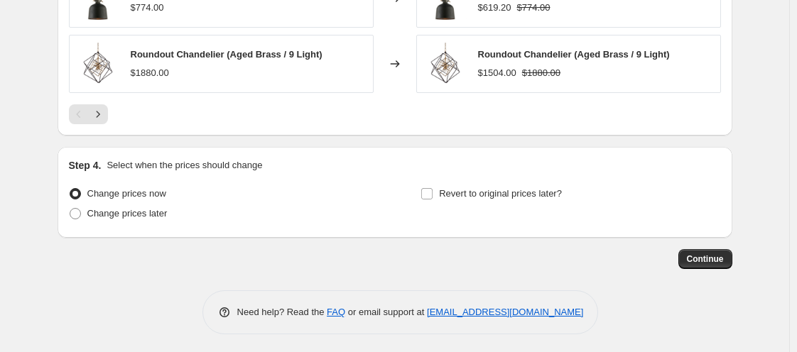
scroll to position [1430, 0]
click at [88, 212] on label "Change prices later" at bounding box center [118, 213] width 99 height 20
click at [70, 208] on input "Change prices later" at bounding box center [70, 208] width 1 height 1
radio input "true"
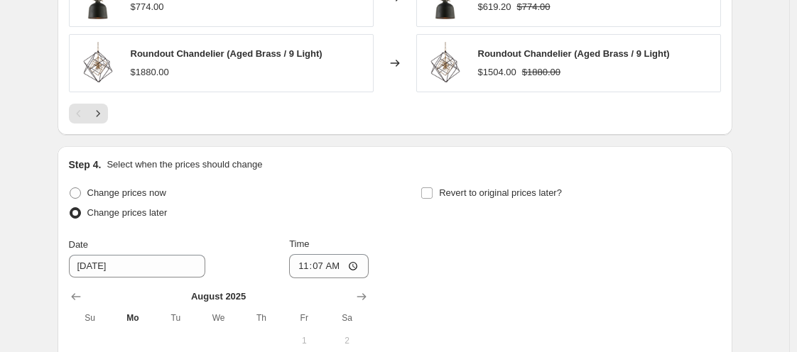
scroll to position [1695, 0]
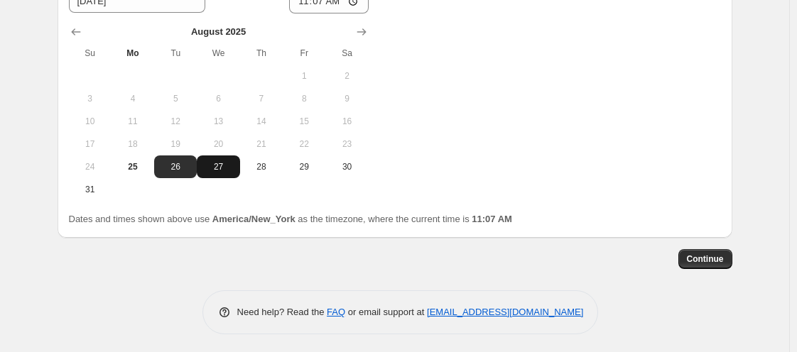
click at [226, 166] on span "27" at bounding box center [218, 166] width 31 height 11
type input "[DATE]"
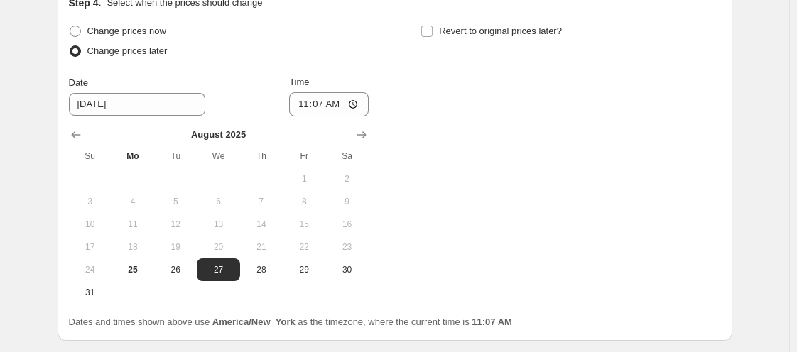
scroll to position [1581, 0]
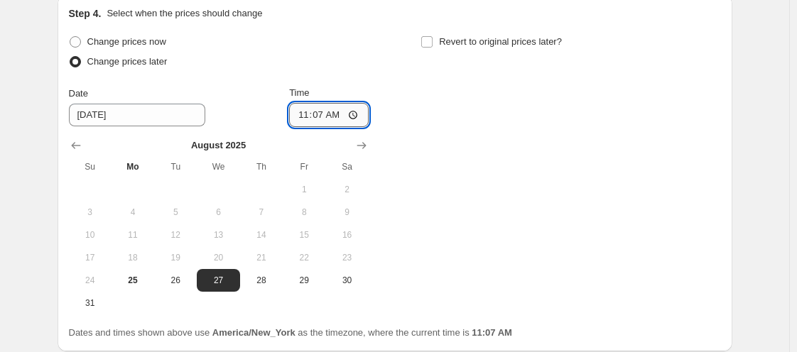
click at [303, 117] on input "11:07" at bounding box center [329, 115] width 80 height 24
type input "00:00"
click at [433, 37] on input "Revert to original prices later?" at bounding box center [426, 41] width 11 height 11
checkbox input "true"
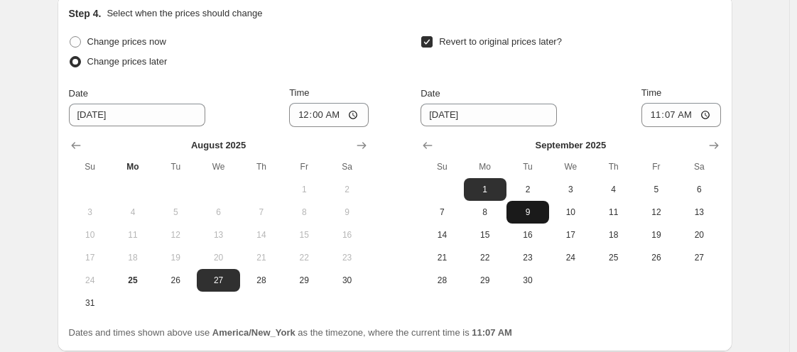
click at [529, 208] on span "9" at bounding box center [527, 212] width 31 height 11
type input "[DATE]"
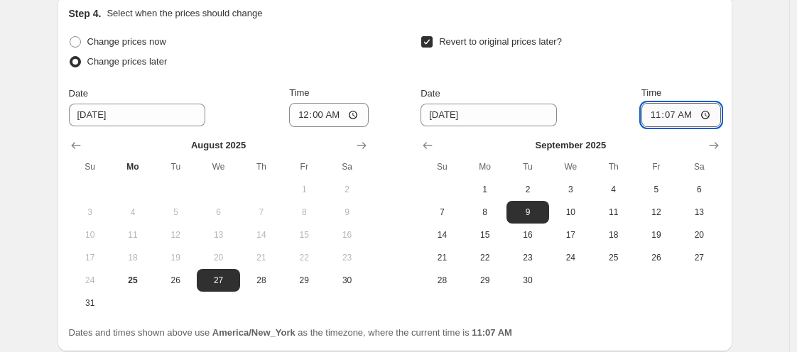
click at [661, 109] on input "11:07" at bounding box center [682, 115] width 80 height 24
type input "11:00"
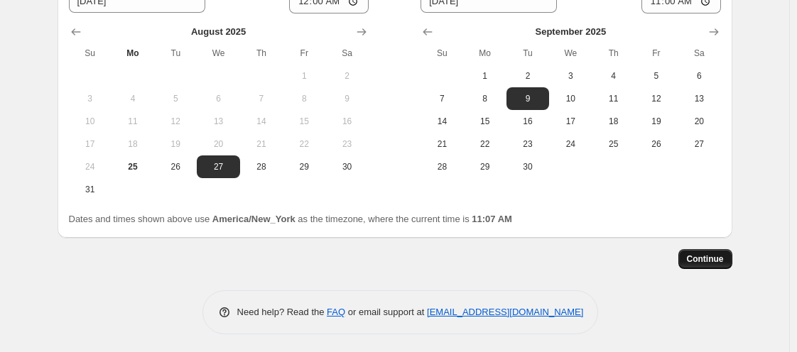
click at [713, 261] on span "Continue" at bounding box center [705, 259] width 37 height 11
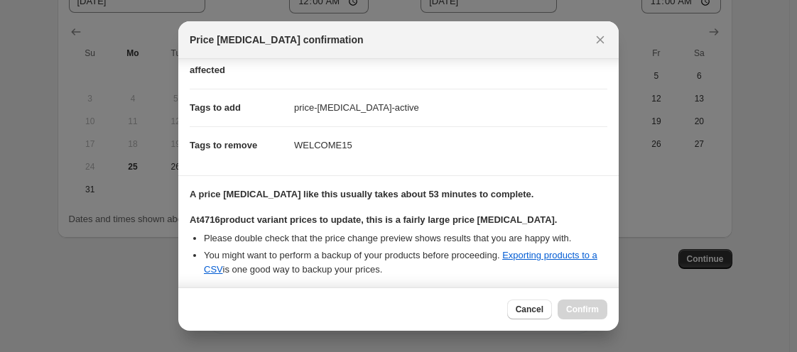
scroll to position [389, 0]
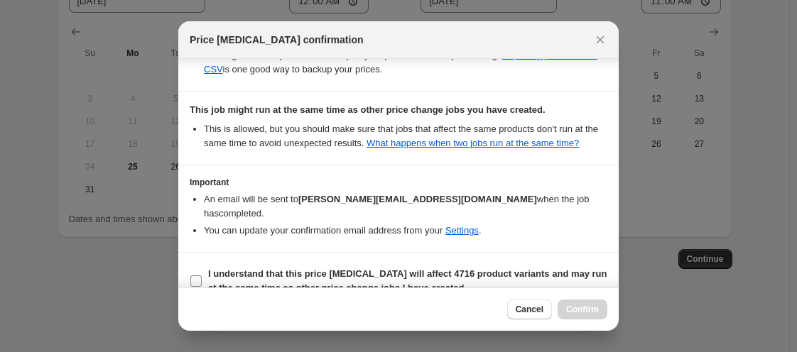
click at [197, 276] on input "I understand that this price [MEDICAL_DATA] will affect 4716 product variants a…" at bounding box center [195, 281] width 11 height 11
checkbox input "true"
click at [574, 311] on span "Confirm" at bounding box center [582, 309] width 33 height 11
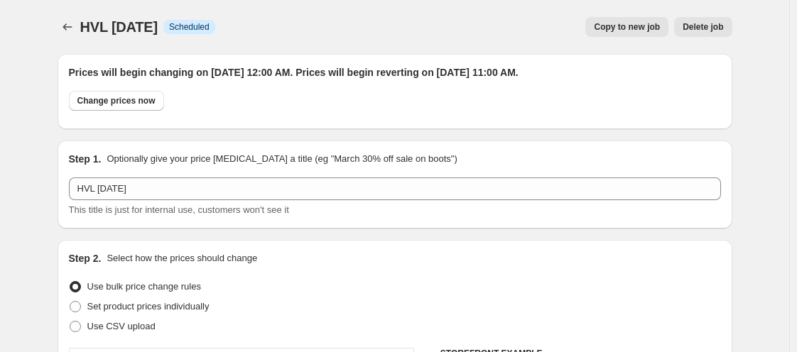
scroll to position [1695, 0]
